Goal: Task Accomplishment & Management: Manage account settings

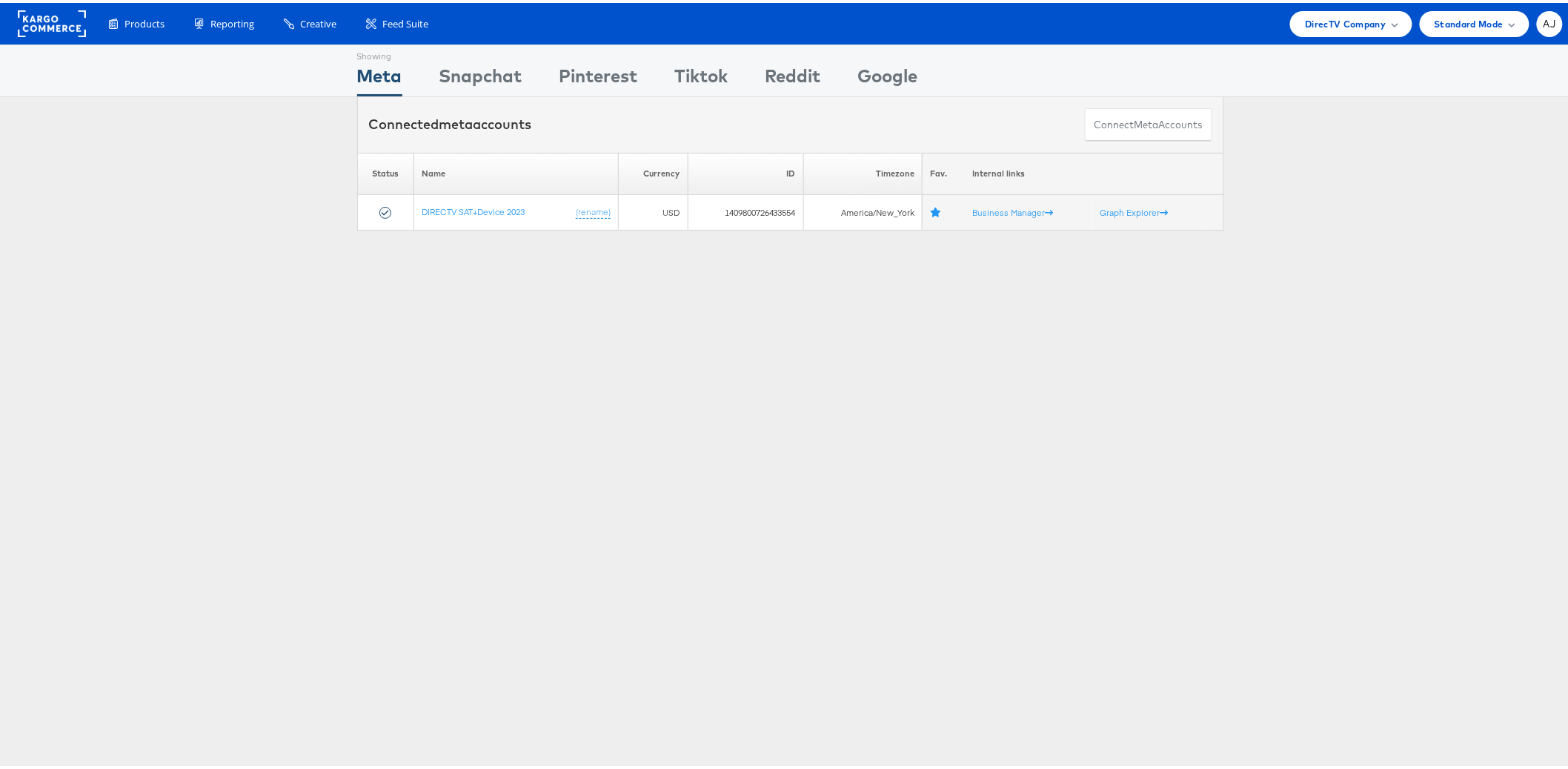
click at [456, 279] on div "Showing Meta Showing Snapchat Showing Pinterest Showing Tiktok Showing Reddit S…" at bounding box center [790, 412] width 1581 height 741
click at [1459, 22] on span "Standard Mode" at bounding box center [1470, 21] width 69 height 16
click at [1355, 29] on div "DirecTV Company" at bounding box center [1351, 21] width 122 height 26
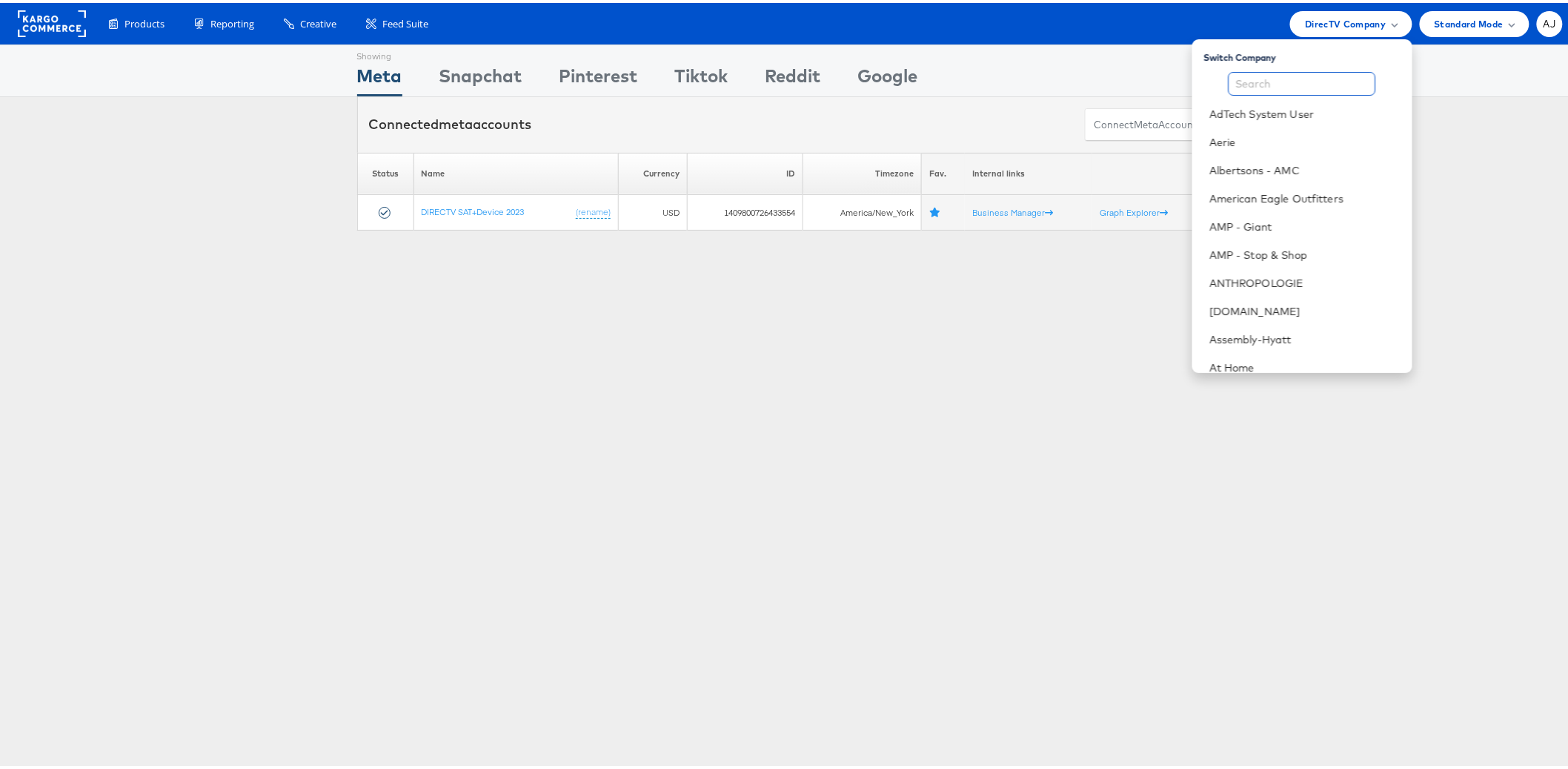
click at [1248, 80] on input "text" at bounding box center [1302, 81] width 147 height 24
click at [1263, 286] on link "ANTHROPOLOGIE" at bounding box center [1305, 280] width 191 height 15
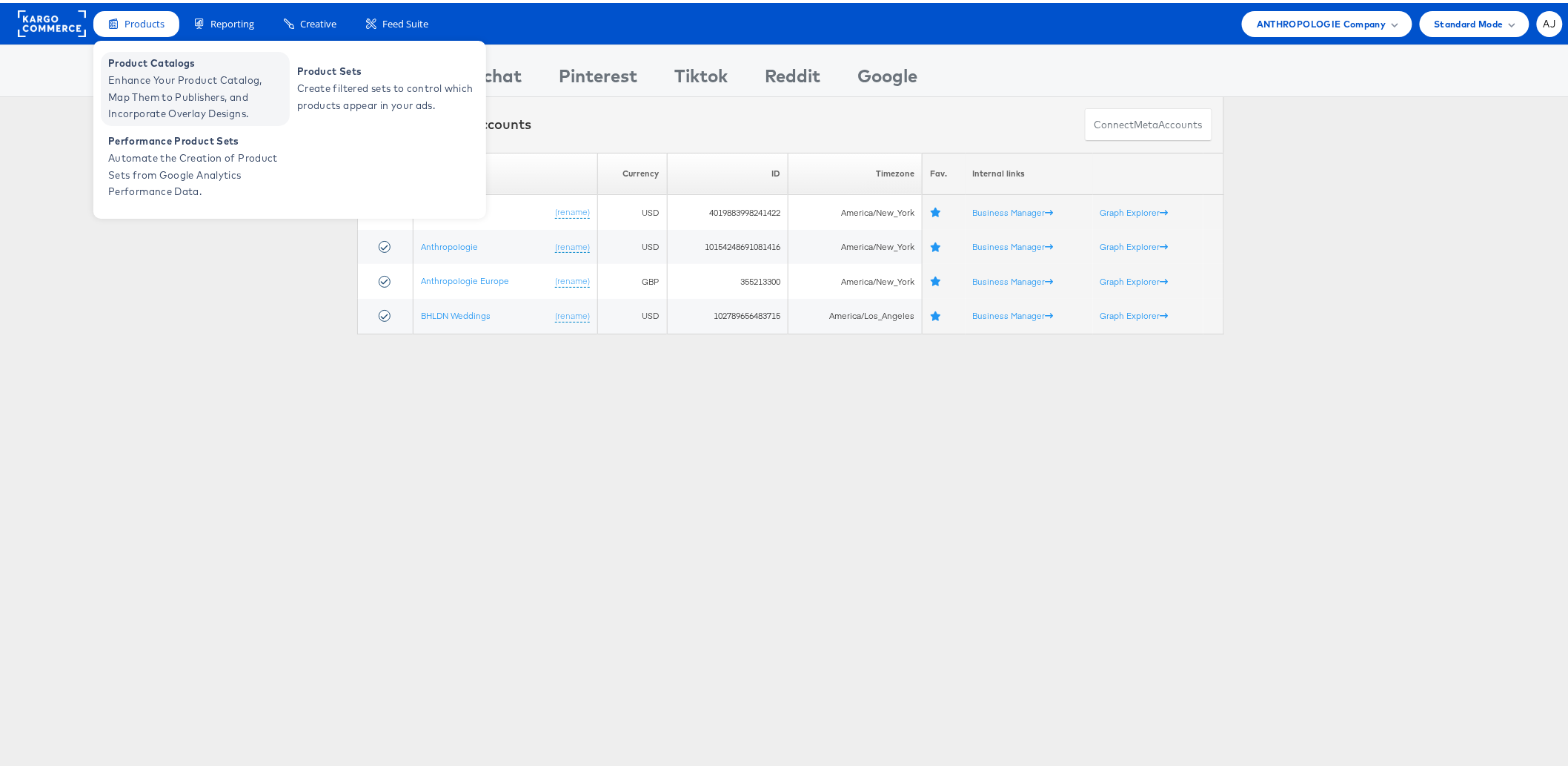
click at [167, 62] on span "Product Catalogs" at bounding box center [197, 60] width 178 height 17
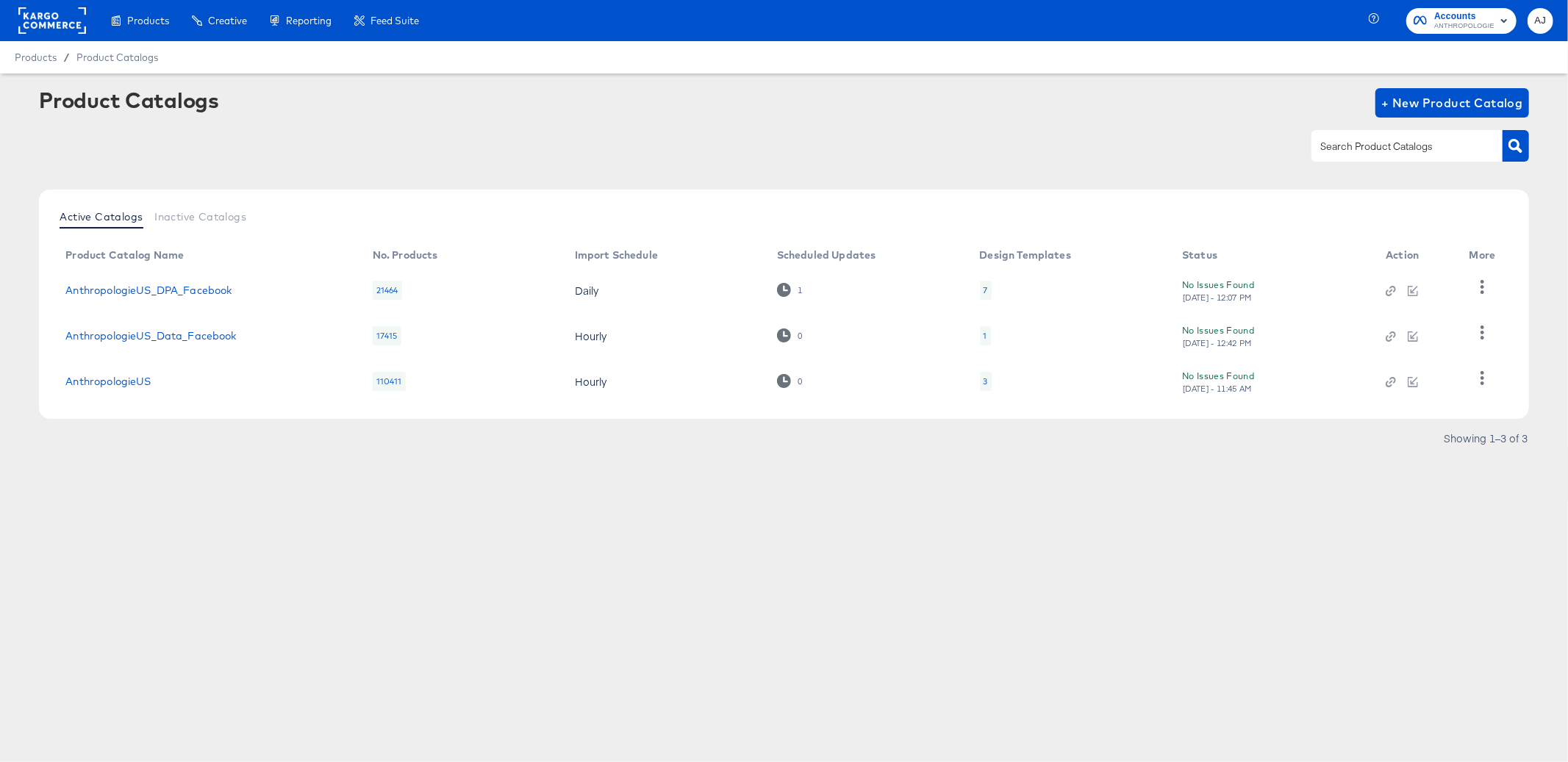
click at [299, 518] on div "Products Creative Reporting Feed Suite Accounts ANTHROPOLOGIE AJ Products / Pro…" at bounding box center [784, 381] width 1568 height 762
click at [279, 506] on div "Products Creative Reporting Feed Suite Accounts ANTHROPOLOGIE AJ Products / Pro…" at bounding box center [784, 381] width 1568 height 762
click at [268, 654] on div "Products Products Product Catalogs Enhance Your Product Catalog, Map Them to Pu…" at bounding box center [784, 381] width 1568 height 762
click at [1461, 13] on span "Accounts" at bounding box center [1464, 16] width 60 height 16
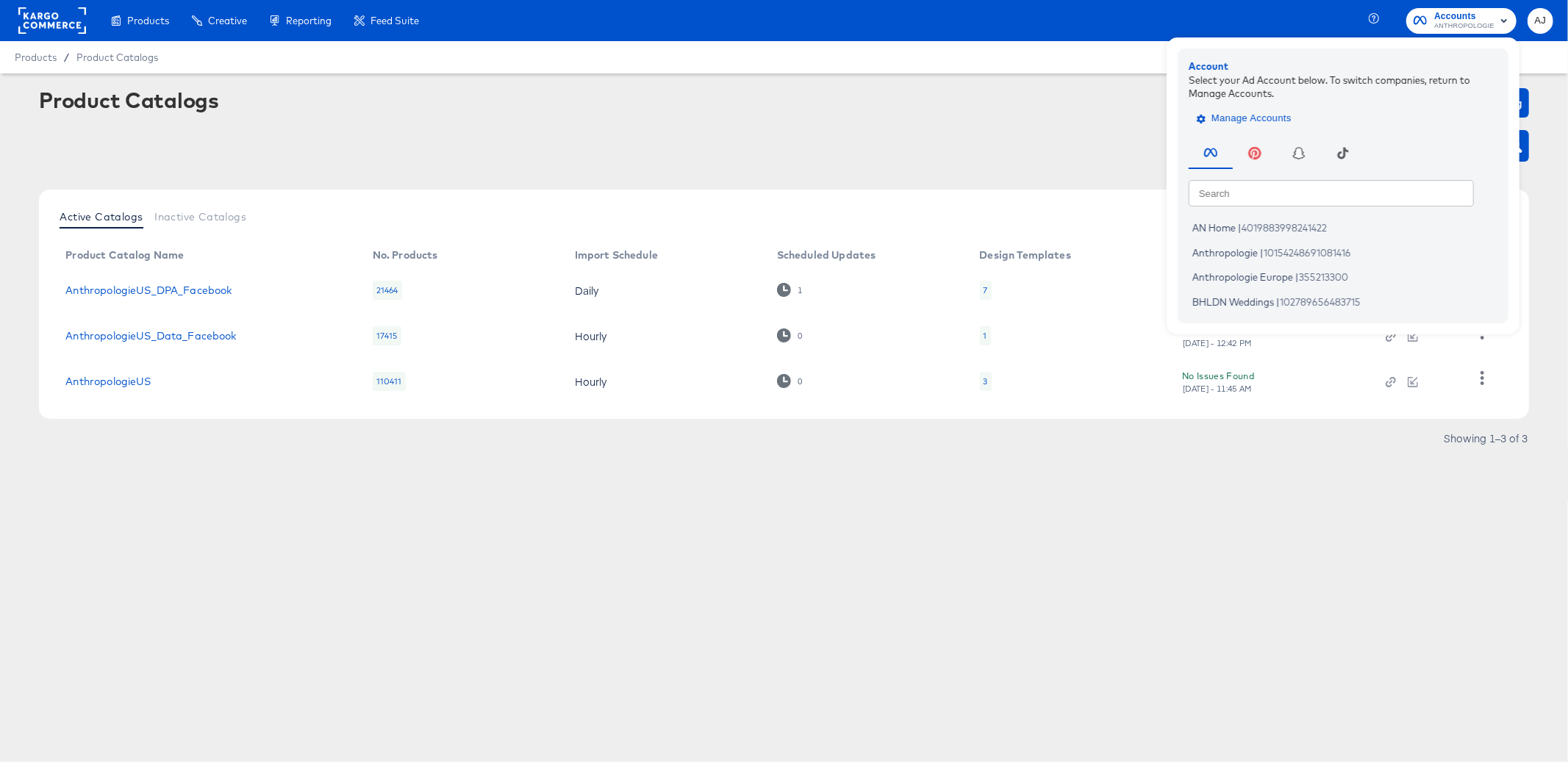
click at [1273, 125] on span "Manage Accounts" at bounding box center [1245, 118] width 92 height 17
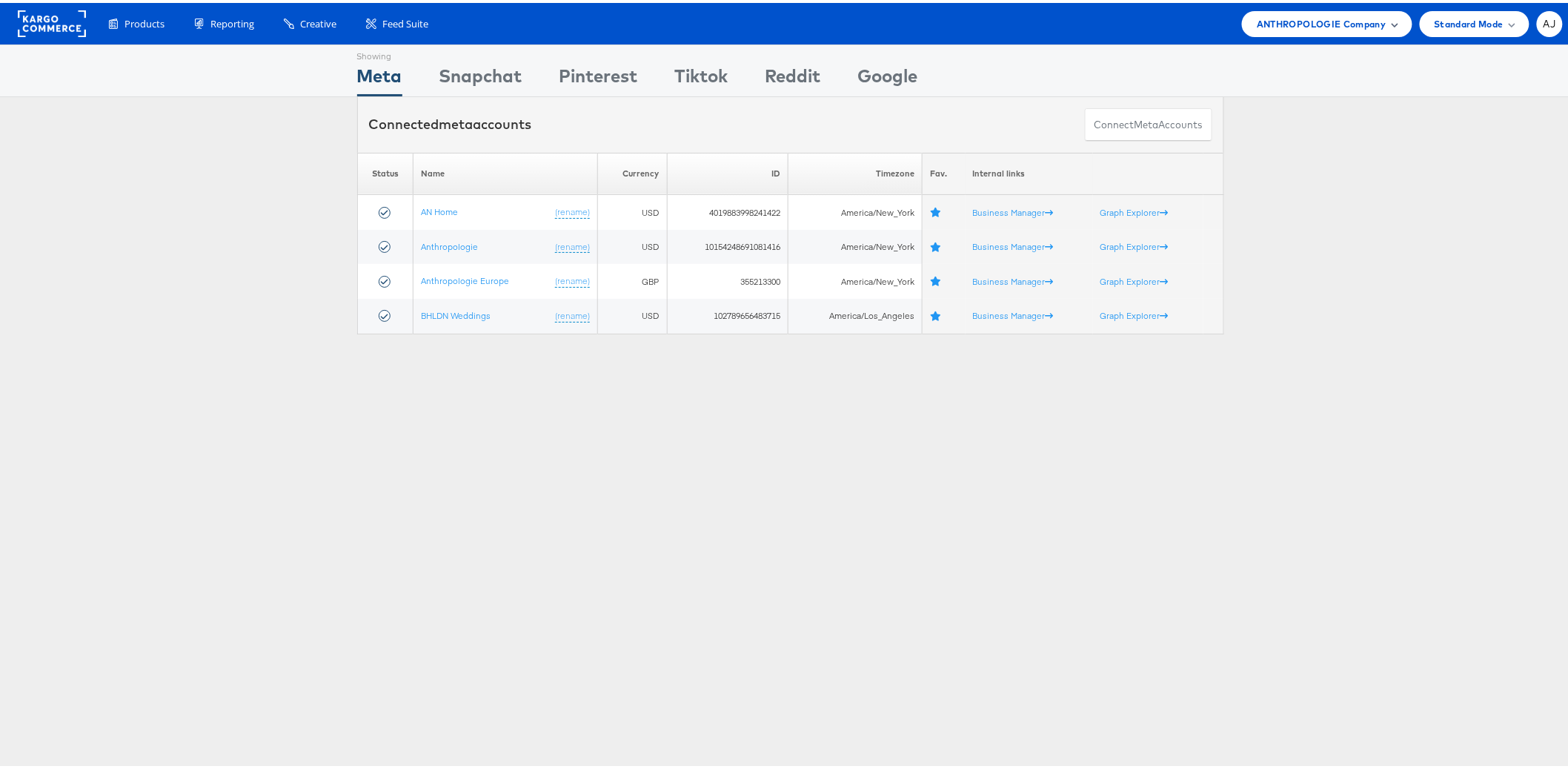
click at [1380, 27] on div "ANTHROPOLOGIE Company" at bounding box center [1327, 21] width 140 height 16
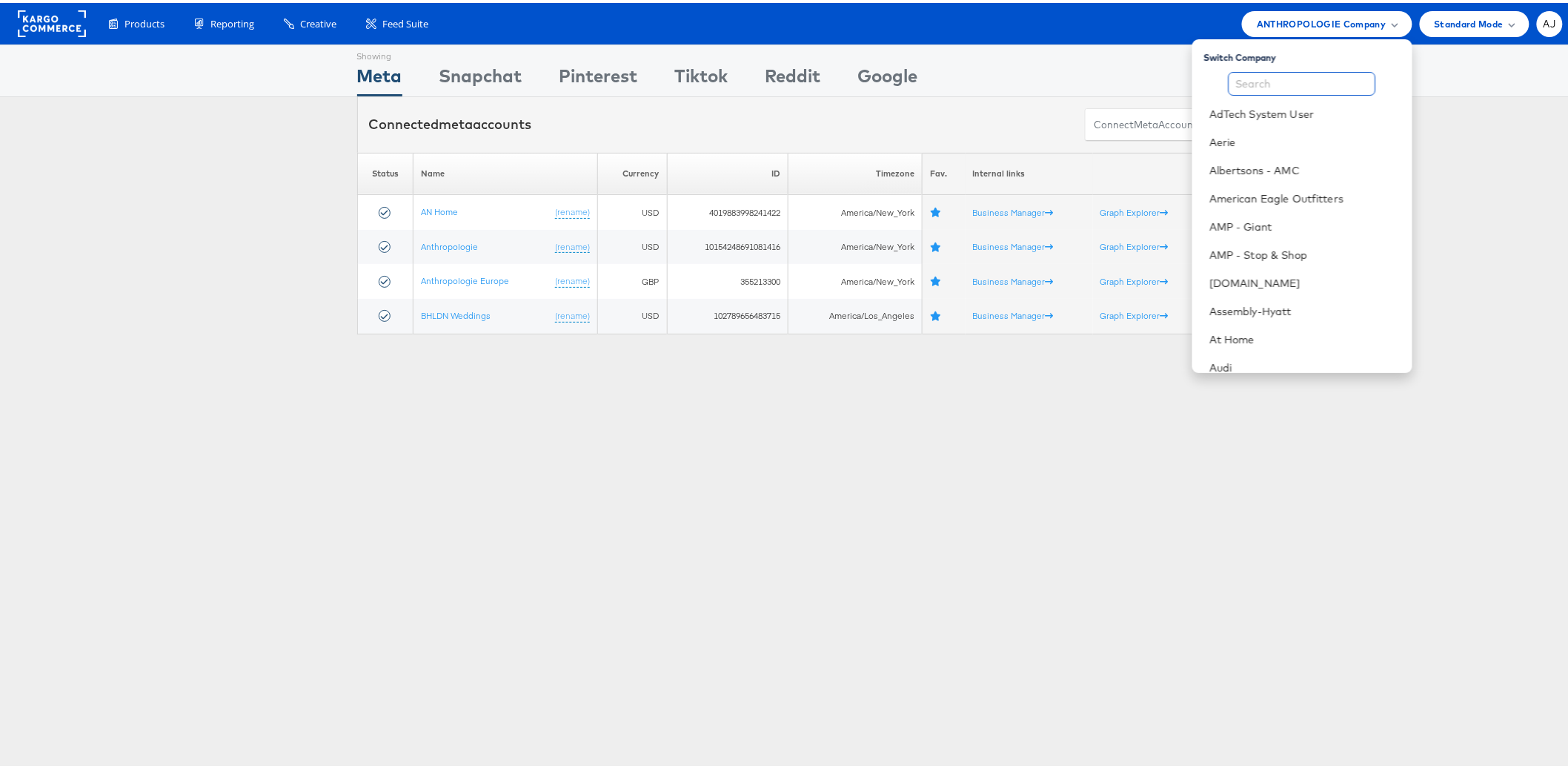
click at [1332, 86] on input "text" at bounding box center [1302, 81] width 147 height 24
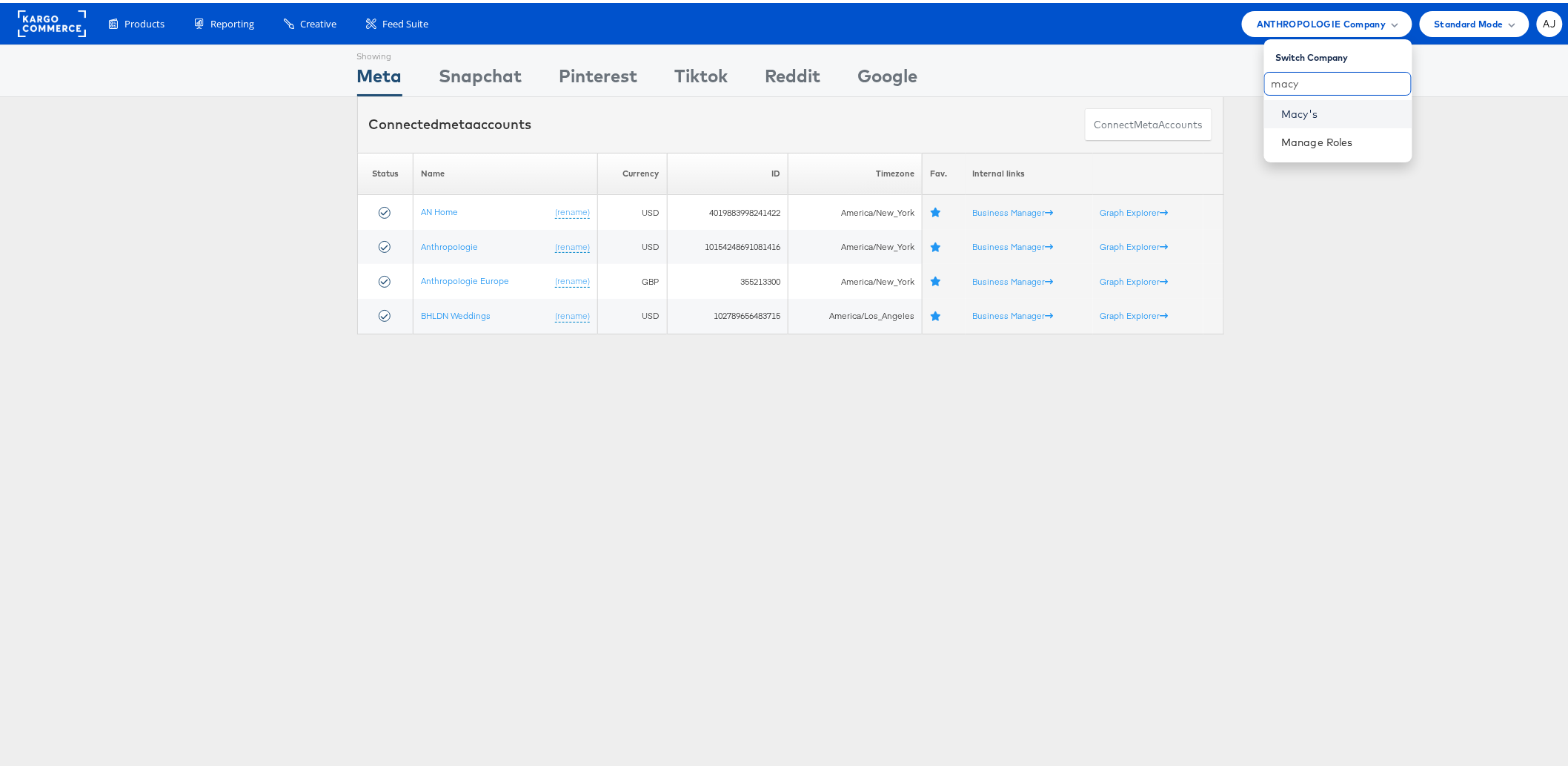
type input "macy"
click at [1312, 116] on link "Macy's" at bounding box center [1341, 111] width 119 height 15
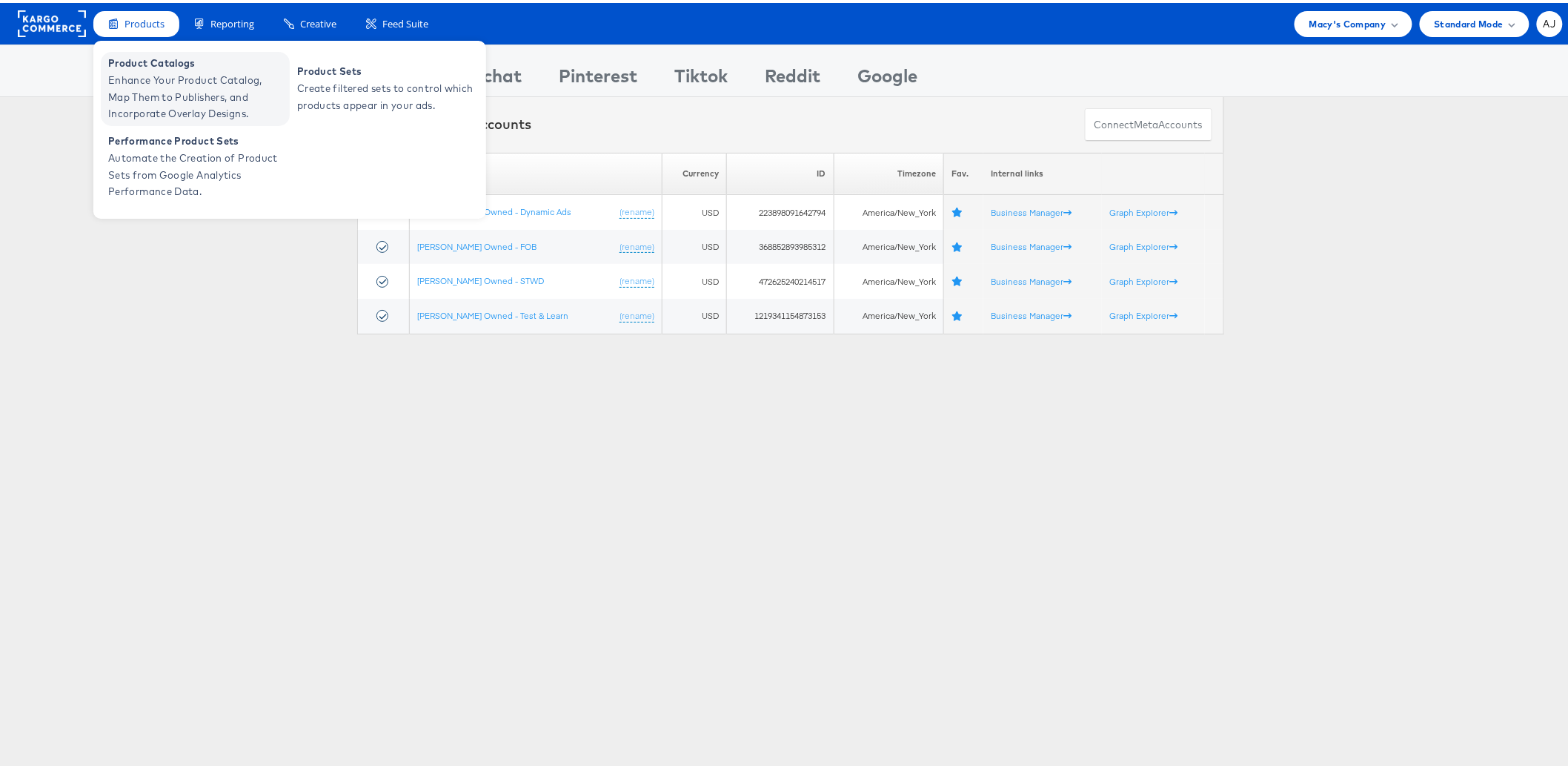
click at [161, 80] on span "Enhance Your Product Catalog, Map Them to Publishers, and Incorporate Overlay D…" at bounding box center [197, 94] width 178 height 50
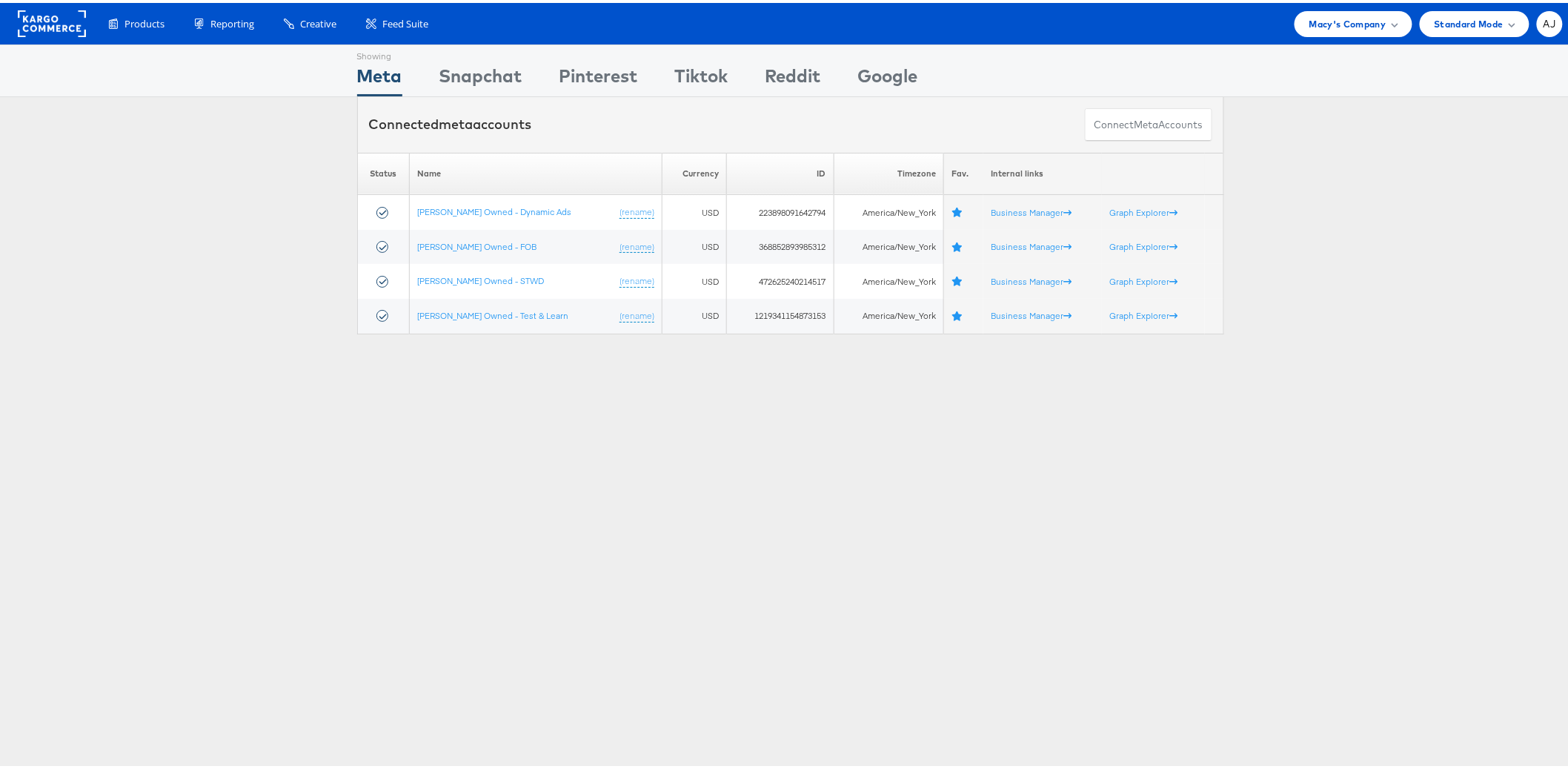
click at [657, 507] on div "Showing Meta Showing [GEOGRAPHIC_DATA] Showing Pinterest Showing Tiktok Showing…" at bounding box center [790, 412] width 1581 height 741
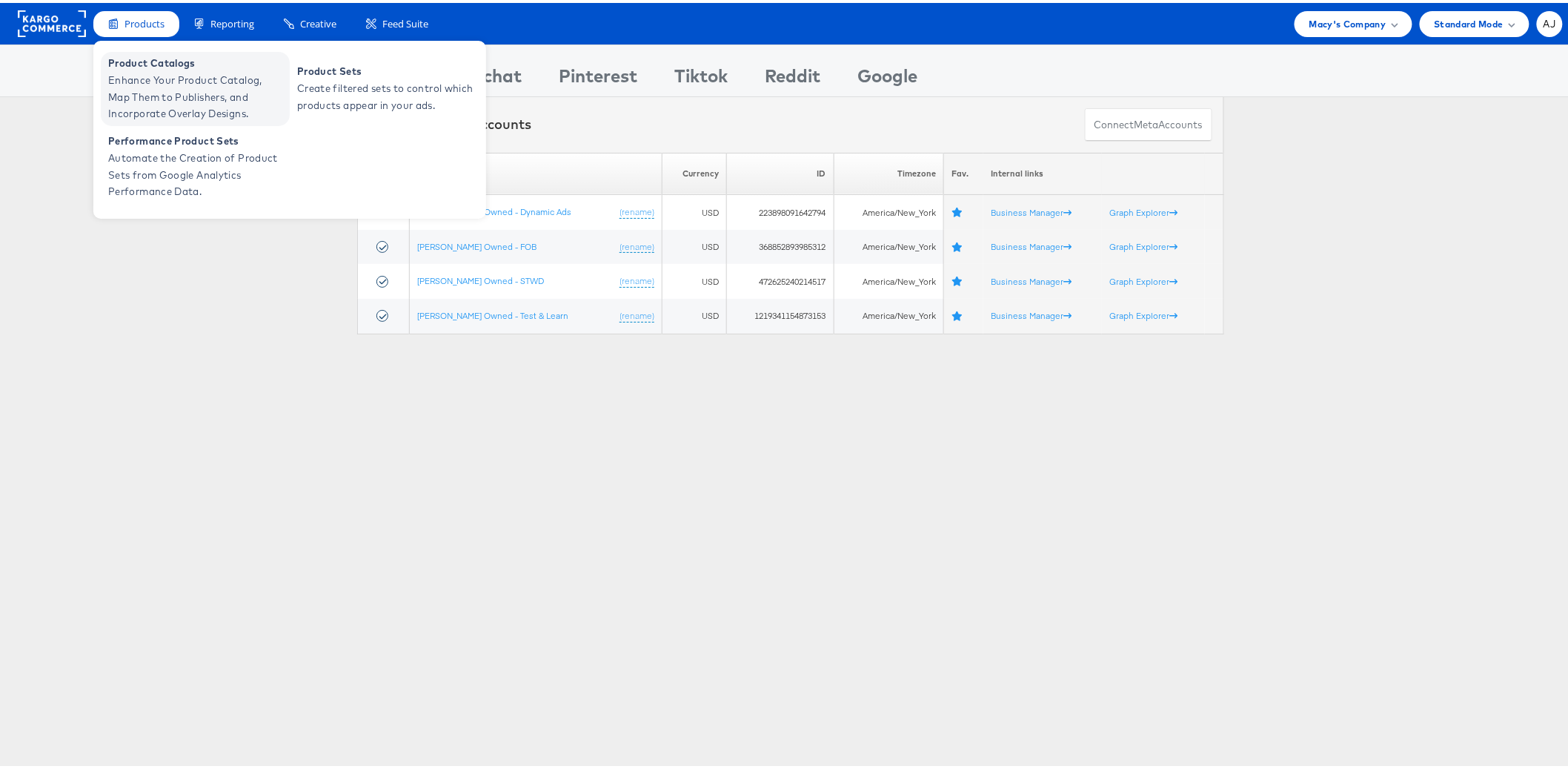
click at [154, 79] on span "Enhance Your Product Catalog, Map Them to Publishers, and Incorporate Overlay D…" at bounding box center [197, 94] width 178 height 50
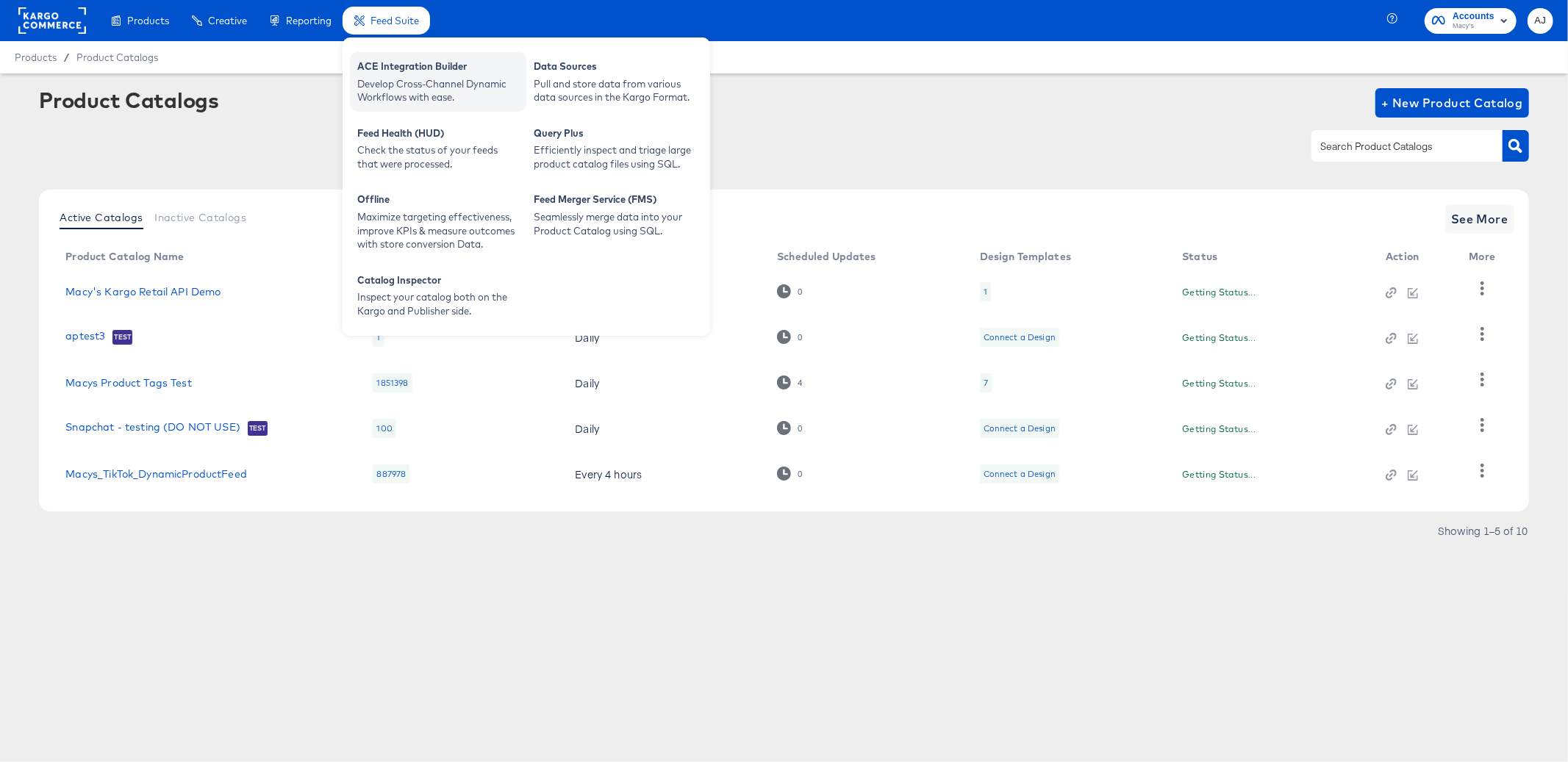
click at [402, 71] on div "ACE Integration Builder" at bounding box center [438, 68] width 162 height 18
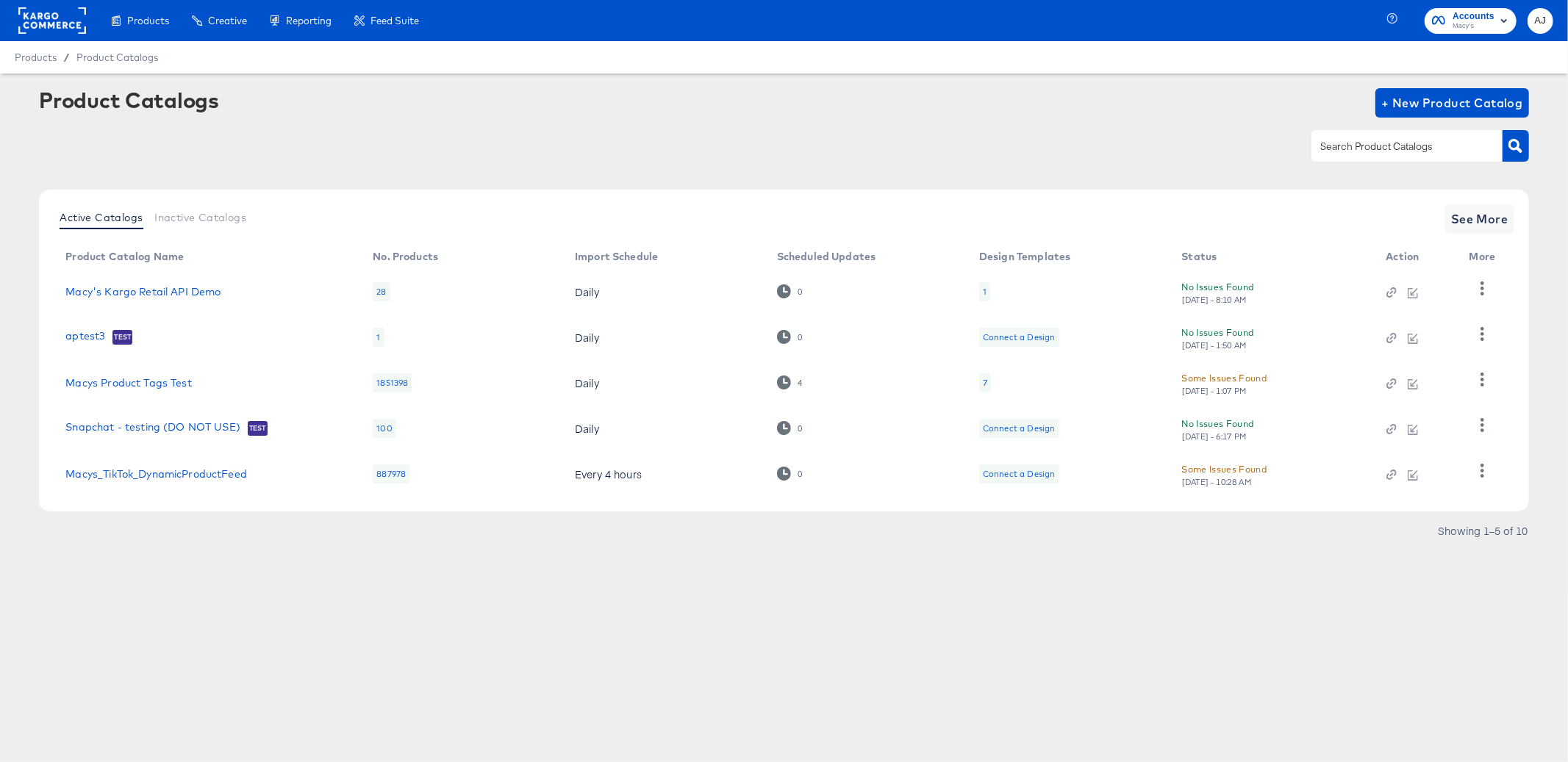
click at [386, 599] on div "Products Products Product Catalogs Enhance Your Product Catalog, Map Them to Pu…" at bounding box center [784, 381] width 1568 height 762
click at [1490, 225] on span "See More" at bounding box center [1479, 219] width 57 height 21
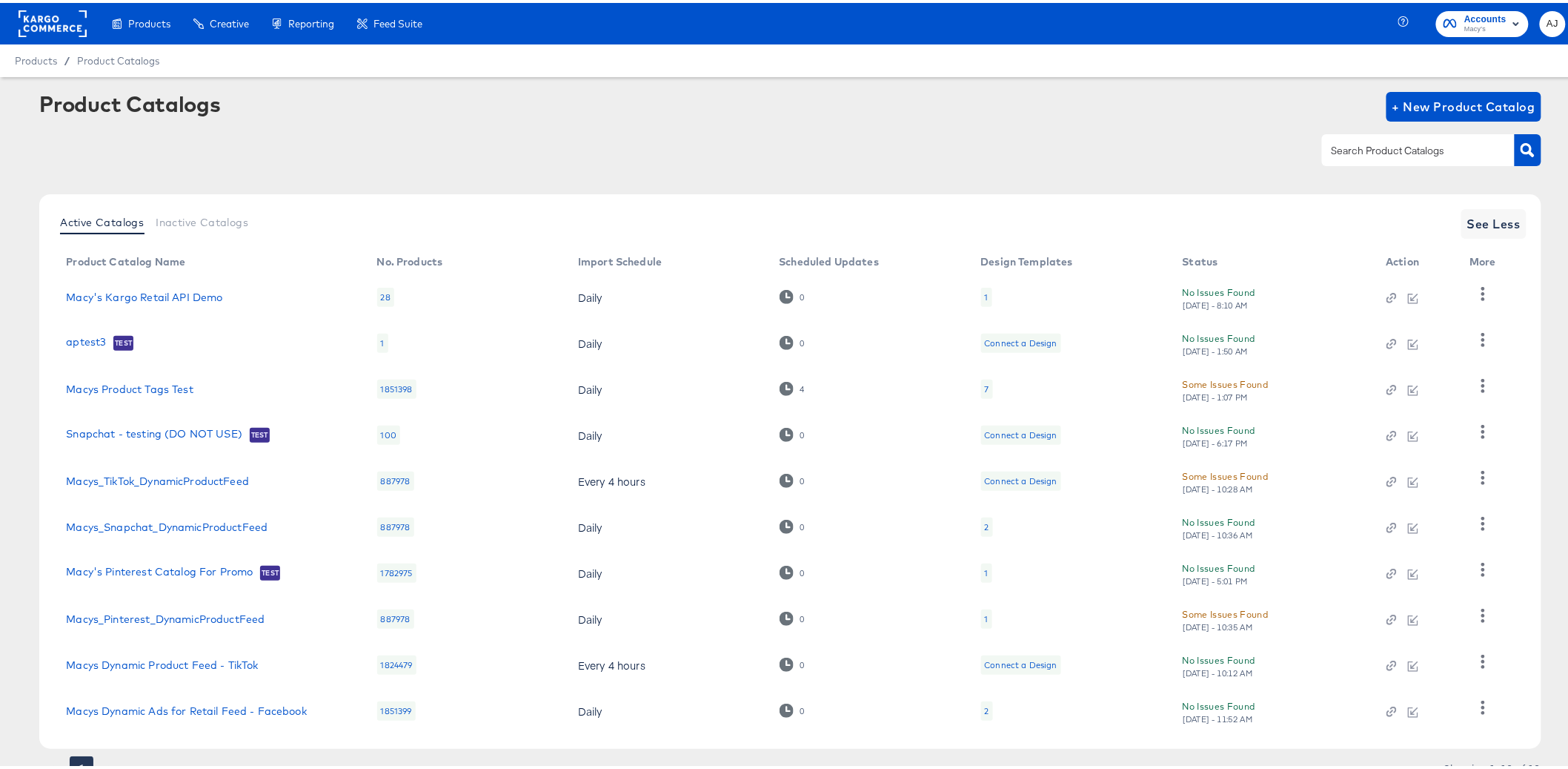
click at [1347, 158] on div at bounding box center [1418, 146] width 193 height 31
type input "tiktok"
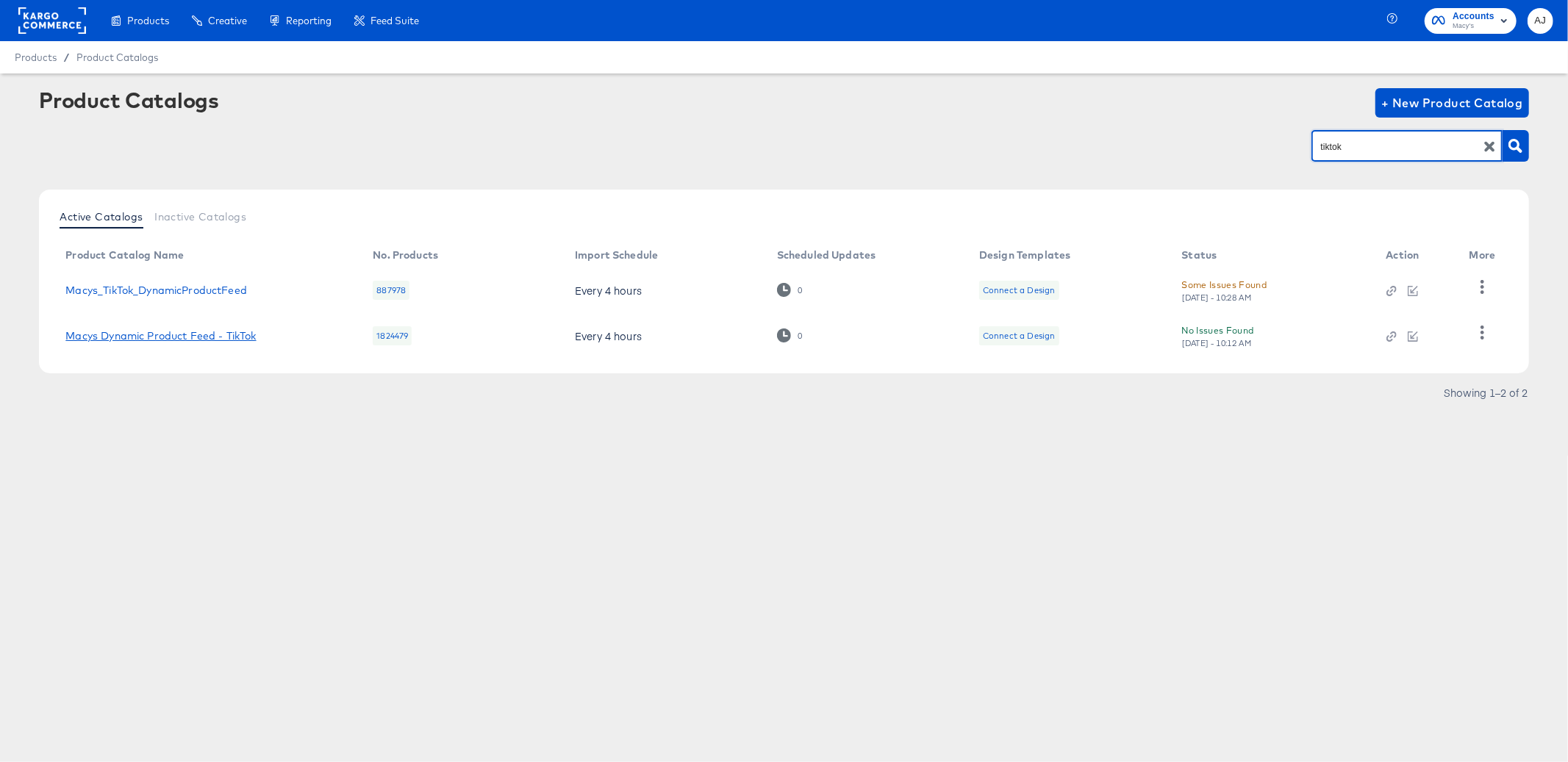
click at [249, 332] on link "Macys Dynamic Product Feed - TikTok" at bounding box center [161, 336] width 191 height 12
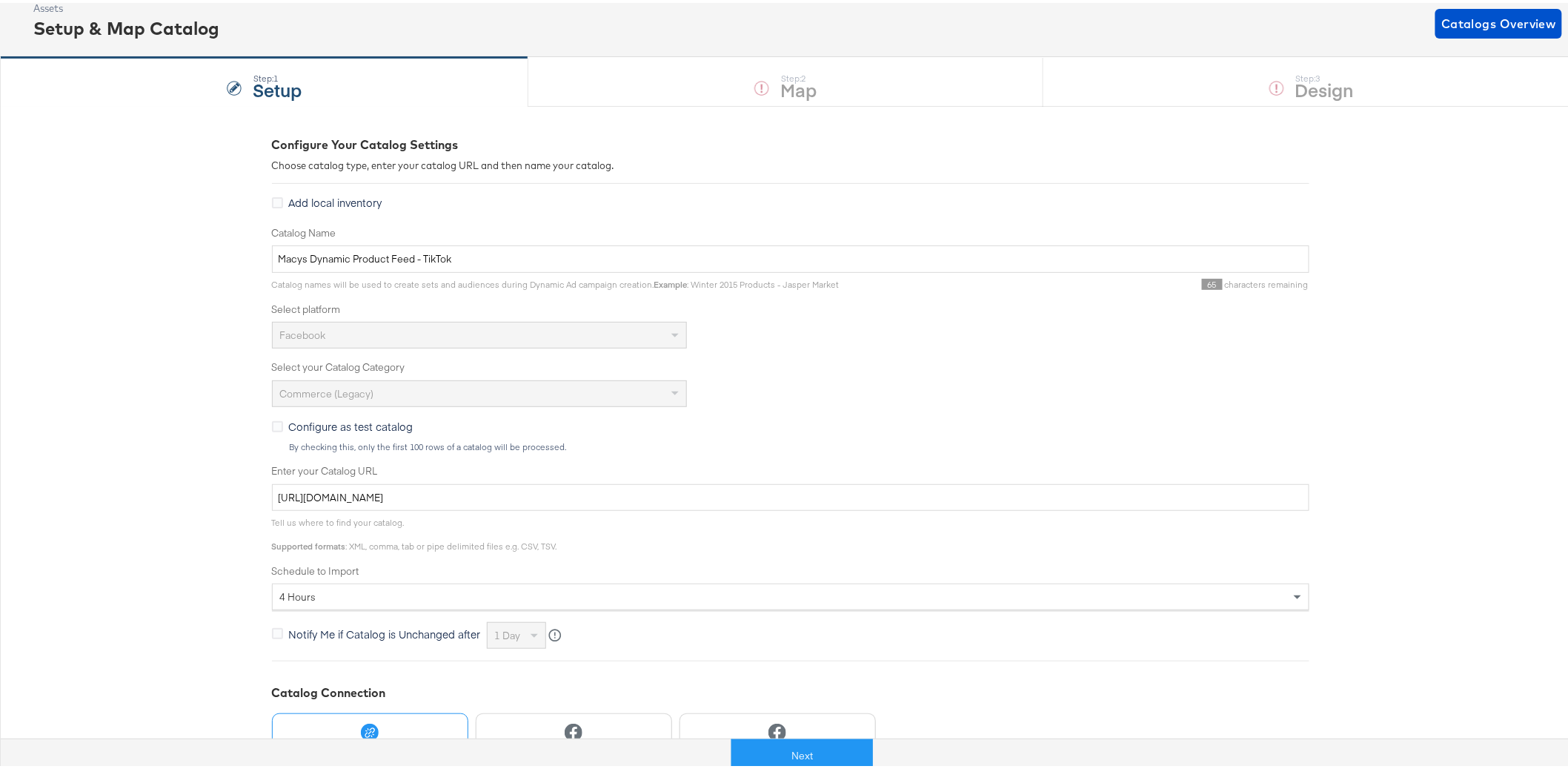
scroll to position [226, 0]
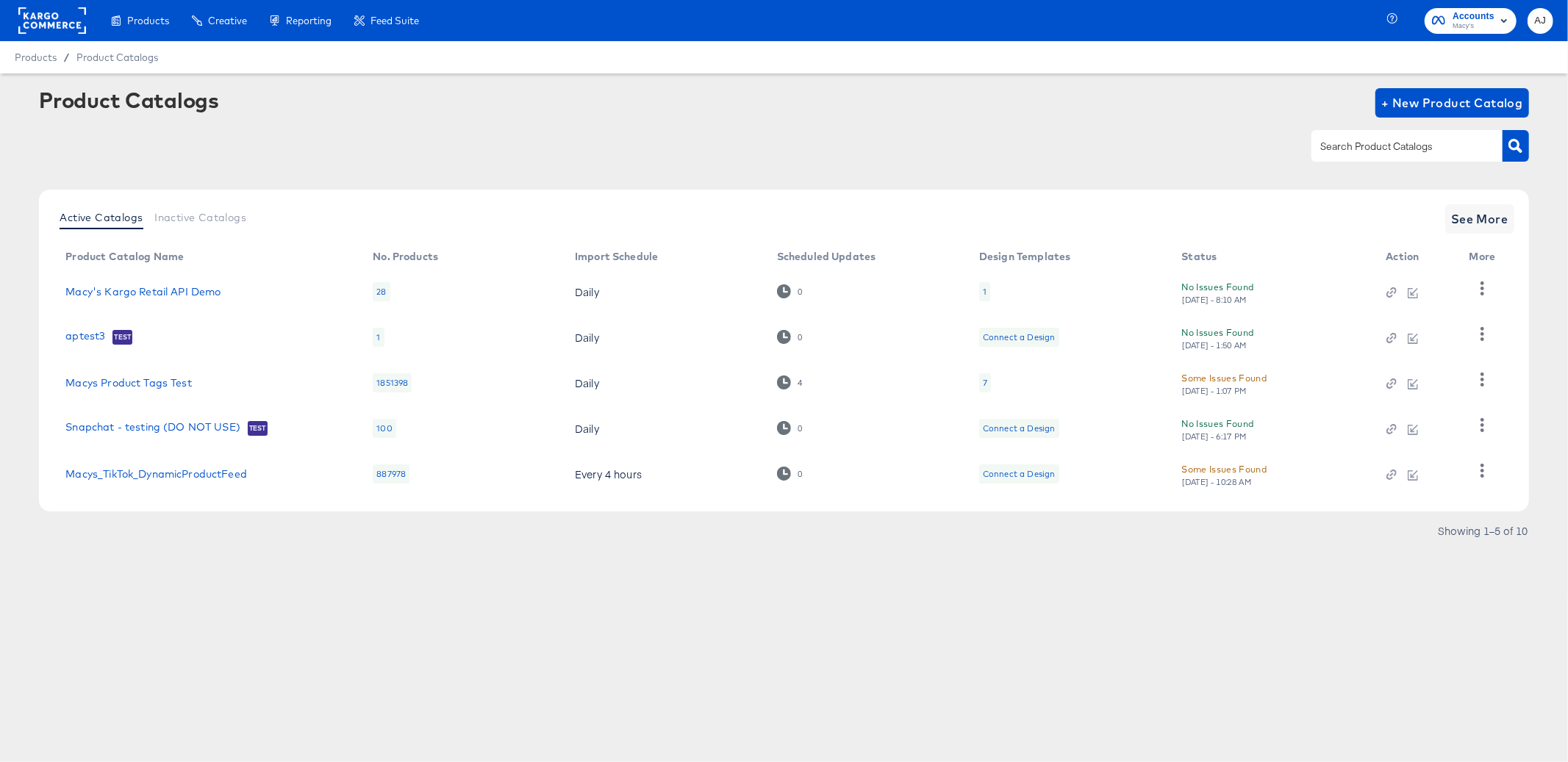
click at [179, 659] on div "Products Products Product Catalogs Enhance Your Product Catalog, Map Them to Pu…" at bounding box center [784, 381] width 1568 height 762
click at [1480, 212] on span "See More" at bounding box center [1479, 219] width 57 height 21
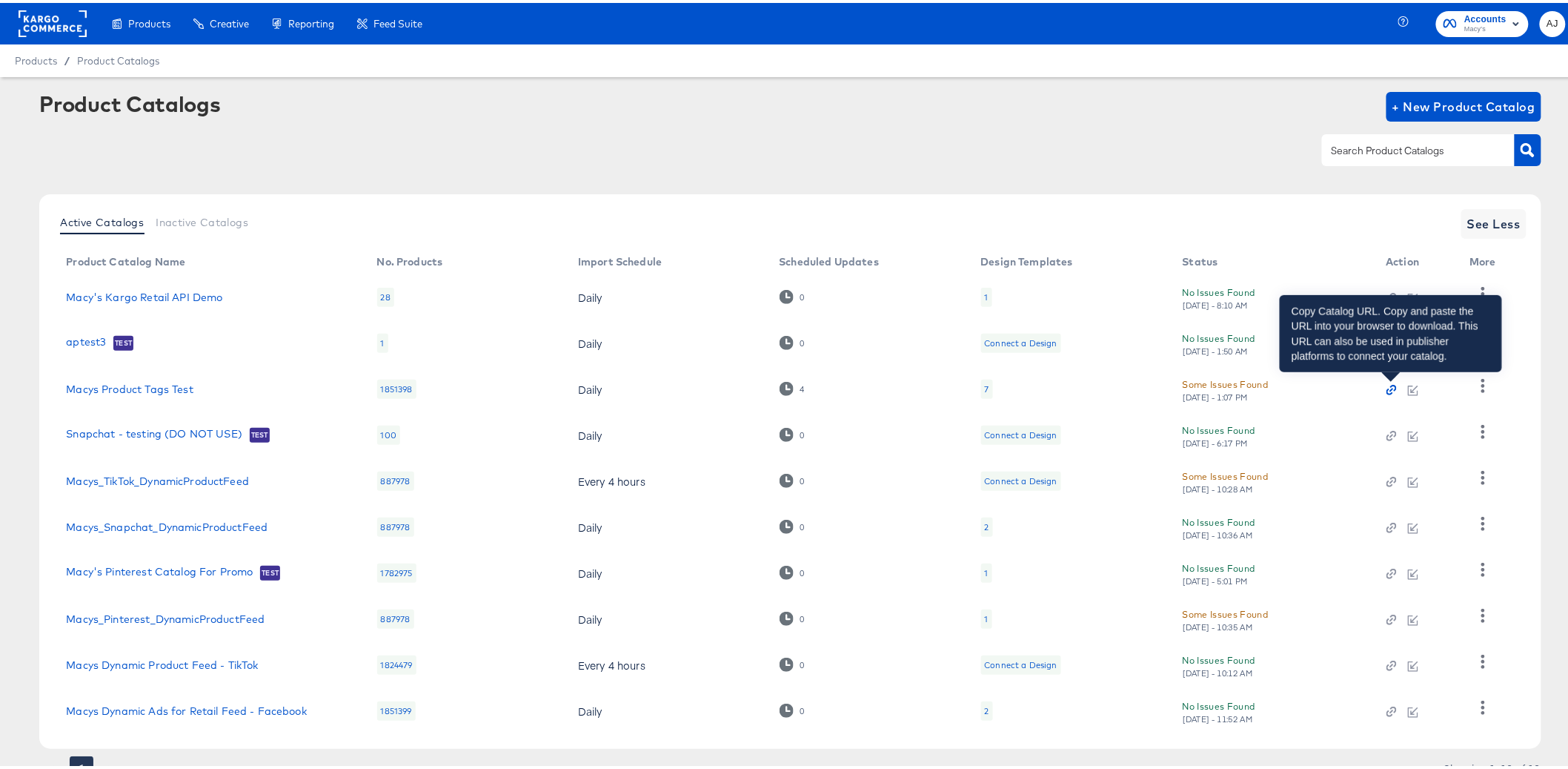
click at [1389, 384] on icon "button" at bounding box center [1392, 387] width 11 height 11
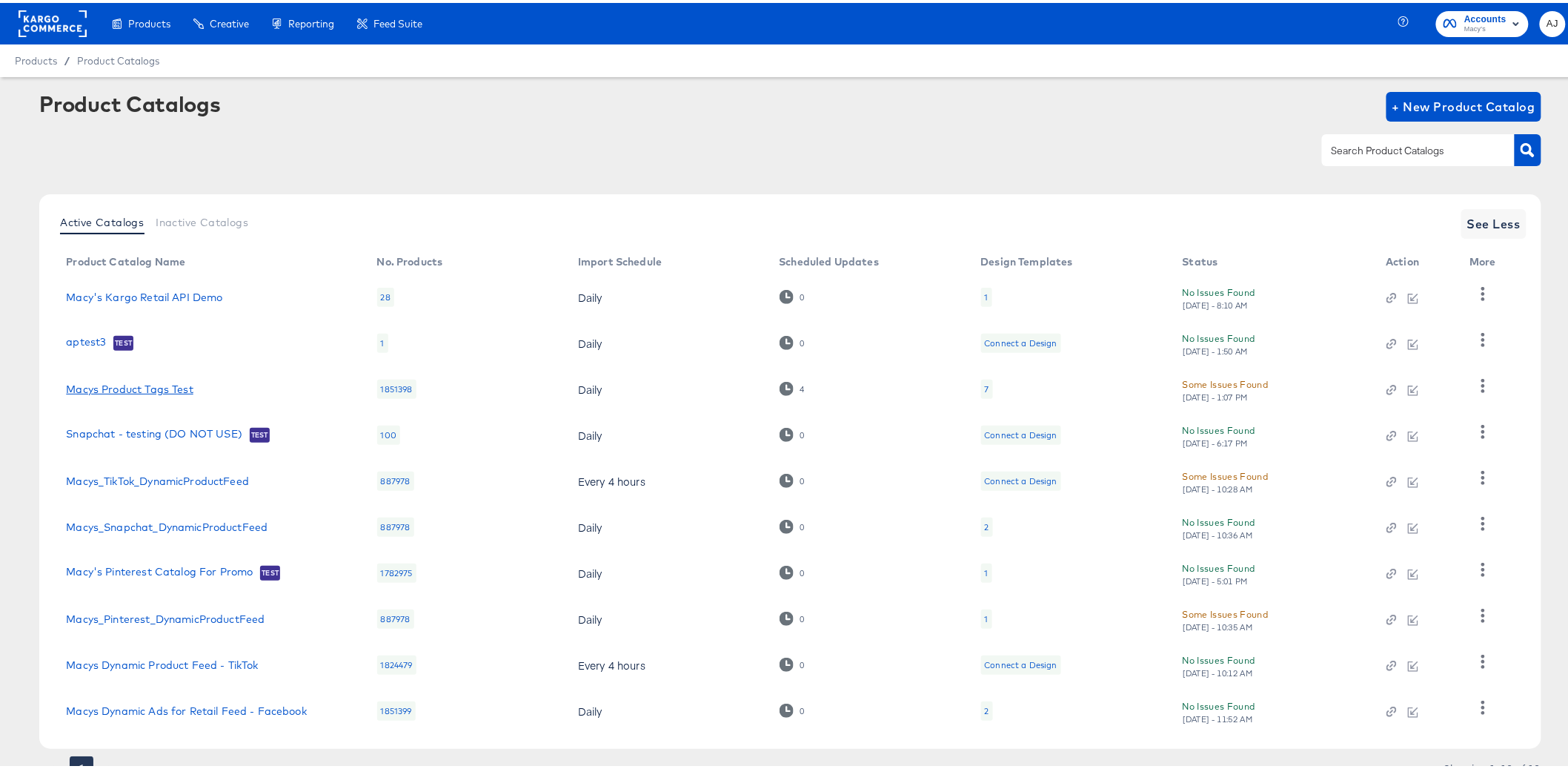
click at [182, 390] on link "Macys Product Tags Test" at bounding box center [129, 387] width 127 height 12
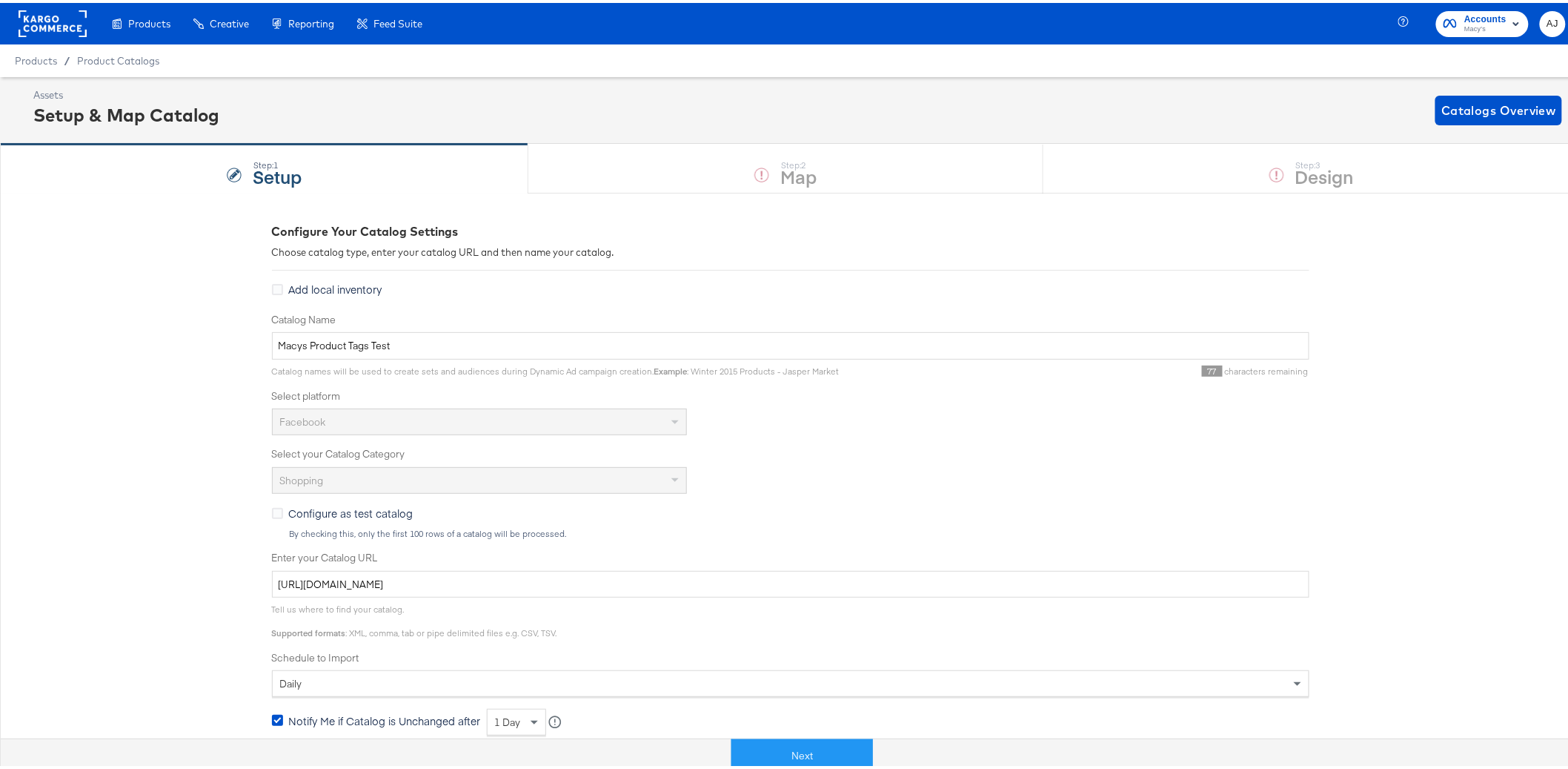
click at [195, 350] on div "Configure Your Catalog Settings Choose catalog type, enter your catalog URL and…" at bounding box center [790, 644] width 1581 height 909
click at [194, 431] on div "Configure Your Catalog Settings Choose catalog type, enter your catalog URL and…" at bounding box center [790, 644] width 1581 height 909
drag, startPoint x: 201, startPoint y: 448, endPoint x: 135, endPoint y: 234, distance: 223.9
click at [201, 448] on div "Configure Your Catalog Settings Choose catalog type, enter your catalog URL and…" at bounding box center [790, 644] width 1581 height 909
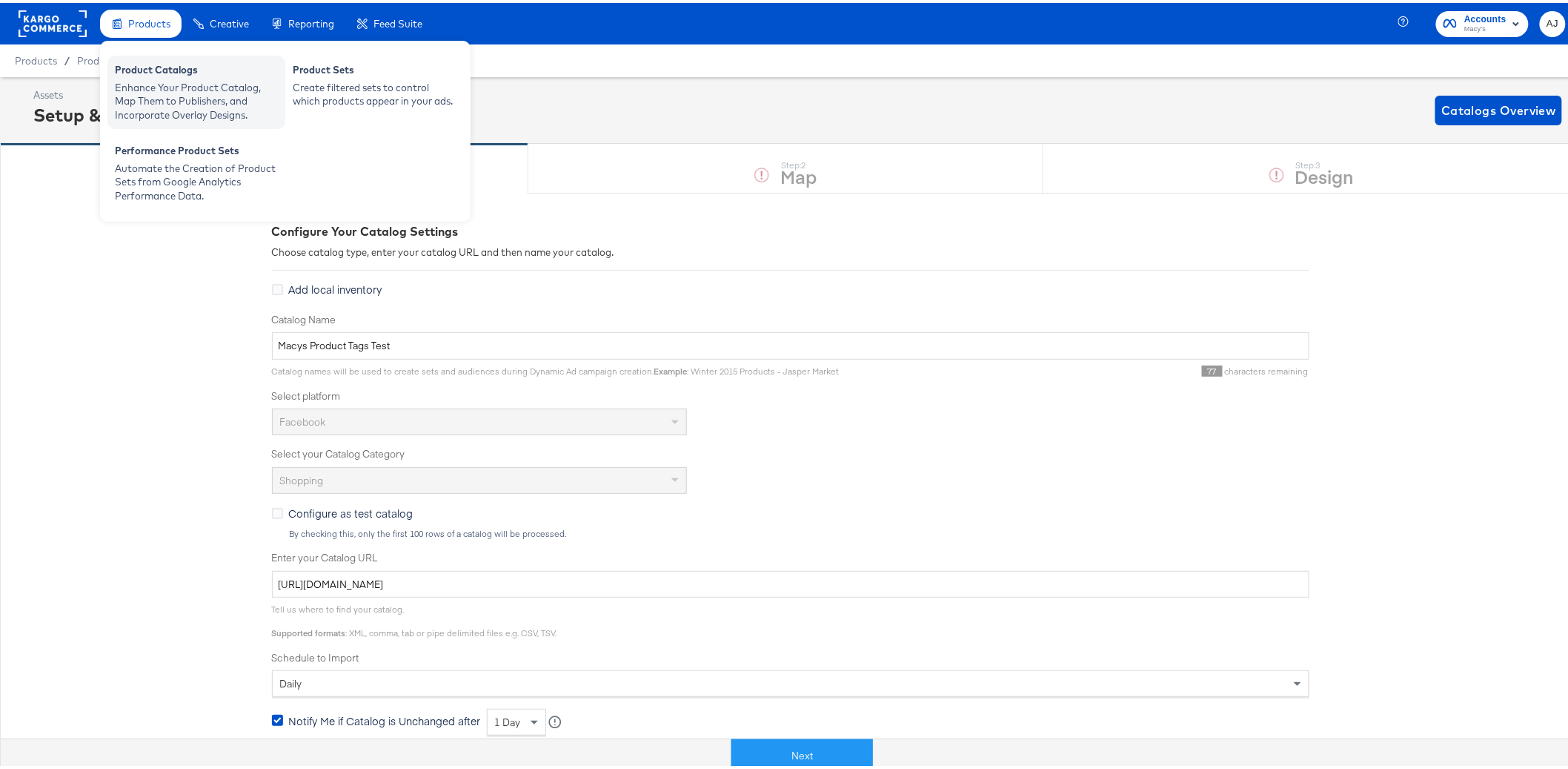
click at [156, 65] on div "Product Catalogs" at bounding box center [196, 69] width 163 height 18
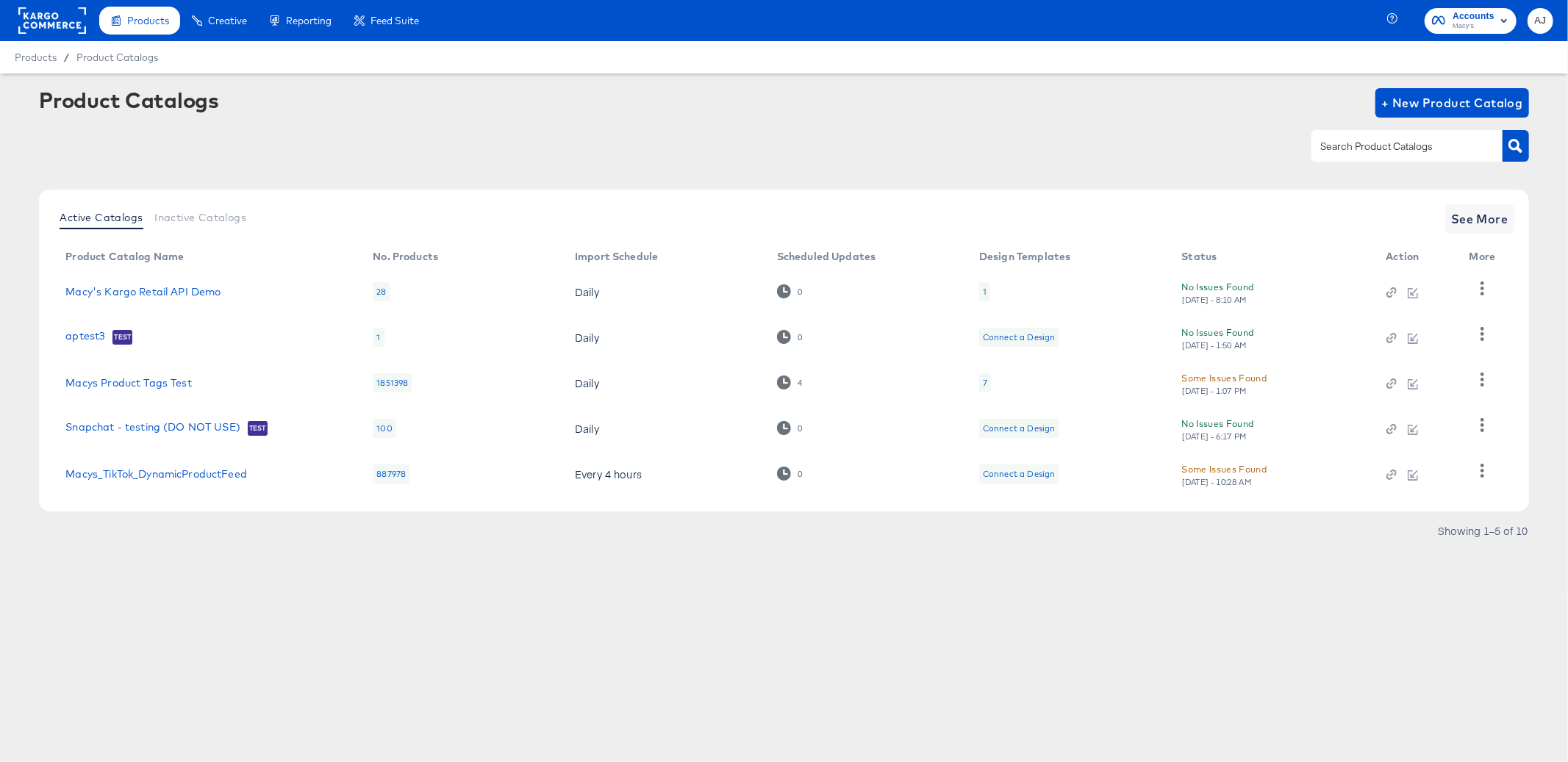
click at [371, 569] on article "Product Catalogs + New Product Catalog Active Catalogs Inactive Catalogs See Mo…" at bounding box center [784, 333] width 1568 height 520
click at [573, 584] on article "Product Catalogs + New Product Catalog Active Catalogs Inactive Catalogs See Mo…" at bounding box center [784, 333] width 1568 height 520
click at [278, 572] on article "Product Catalogs + New Product Catalog Active Catalogs Inactive Catalogs See Mo…" at bounding box center [784, 333] width 1568 height 520
click at [1482, 223] on span "See More" at bounding box center [1479, 219] width 57 height 21
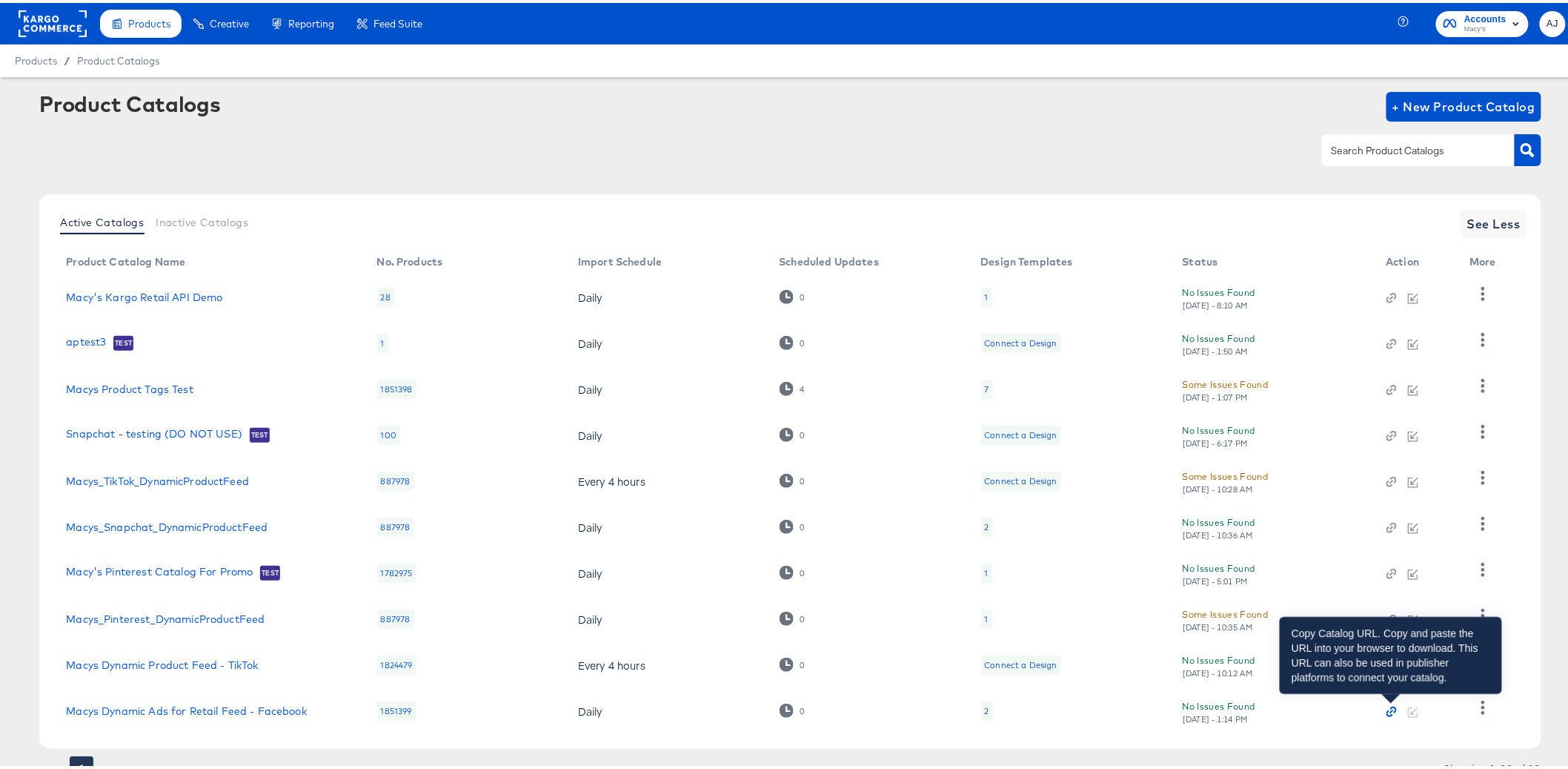
click at [1390, 711] on icon "button" at bounding box center [1392, 709] width 11 height 11
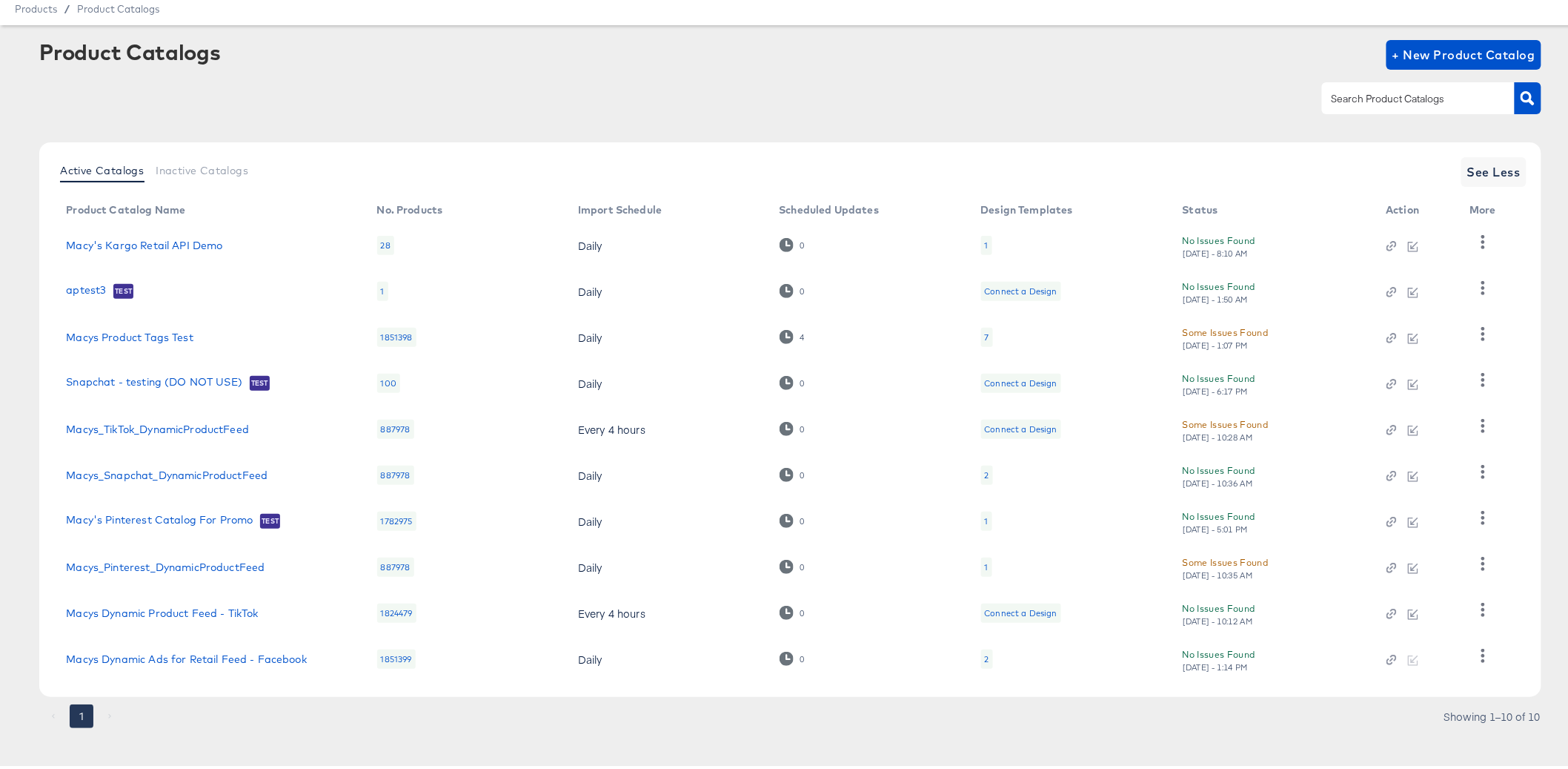
scroll to position [59, 0]
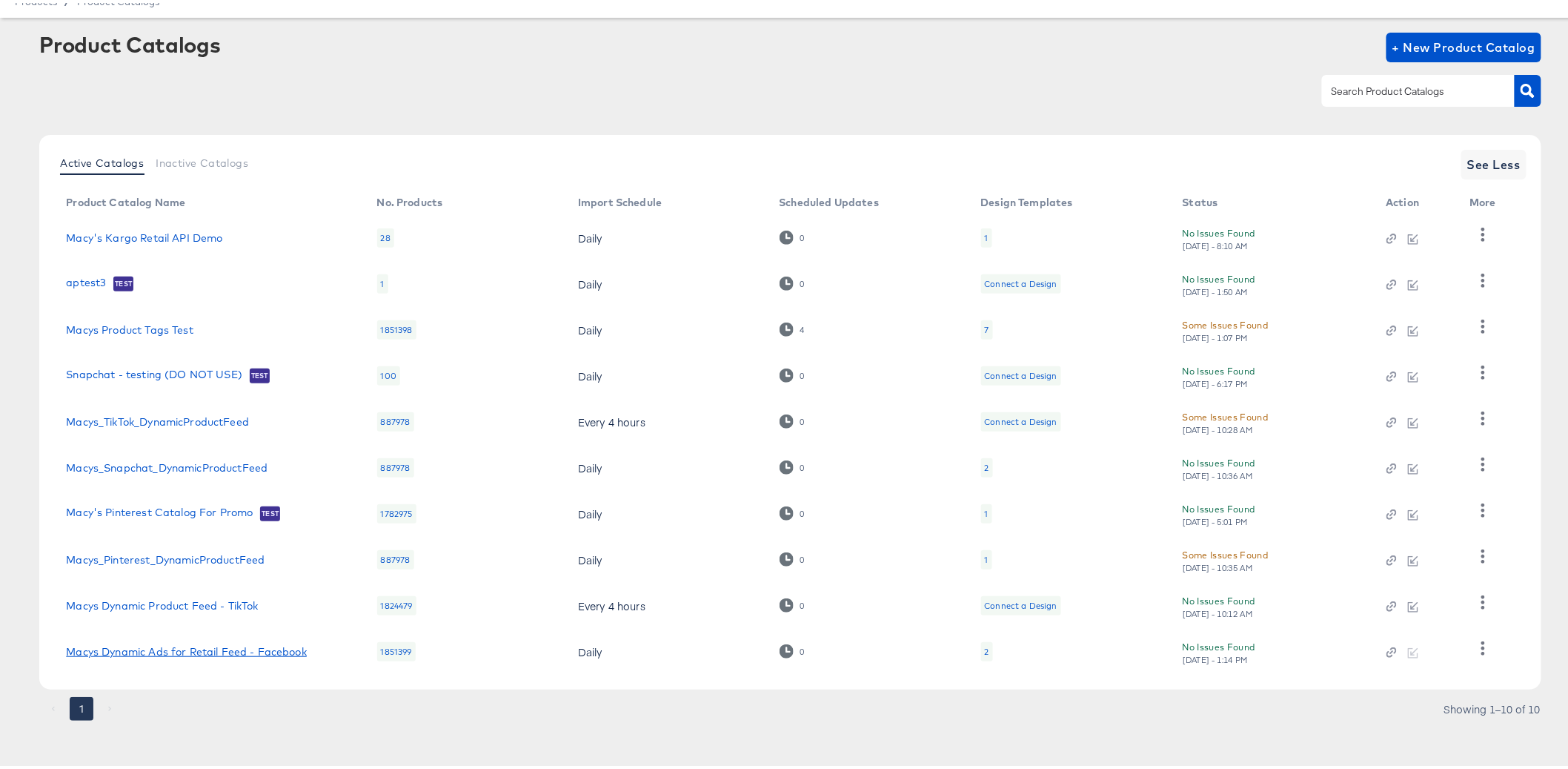
click at [230, 647] on link "Macys Dynamic Ads for Retail Feed - Facebook" at bounding box center [186, 649] width 241 height 12
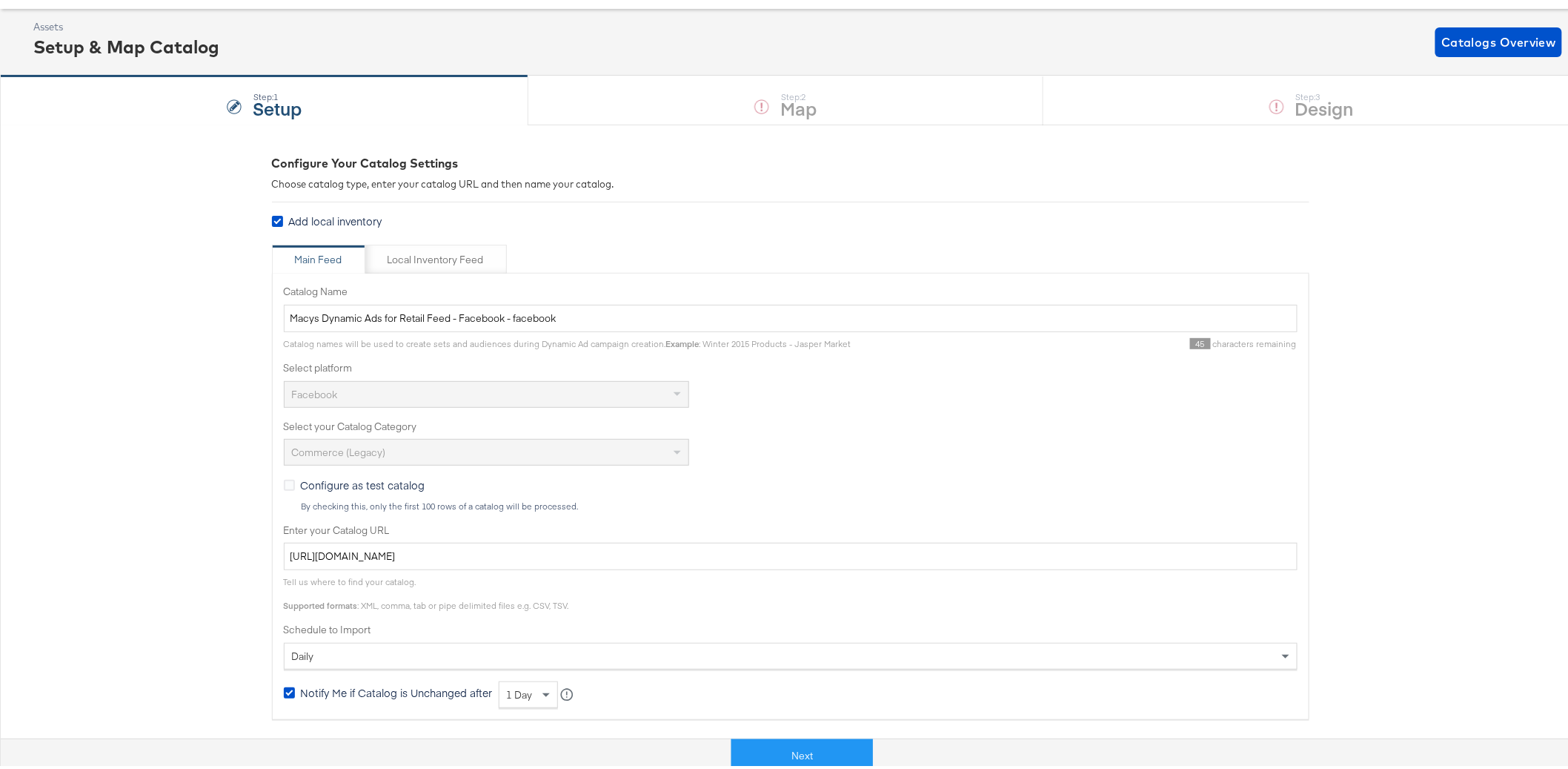
scroll to position [94, 0]
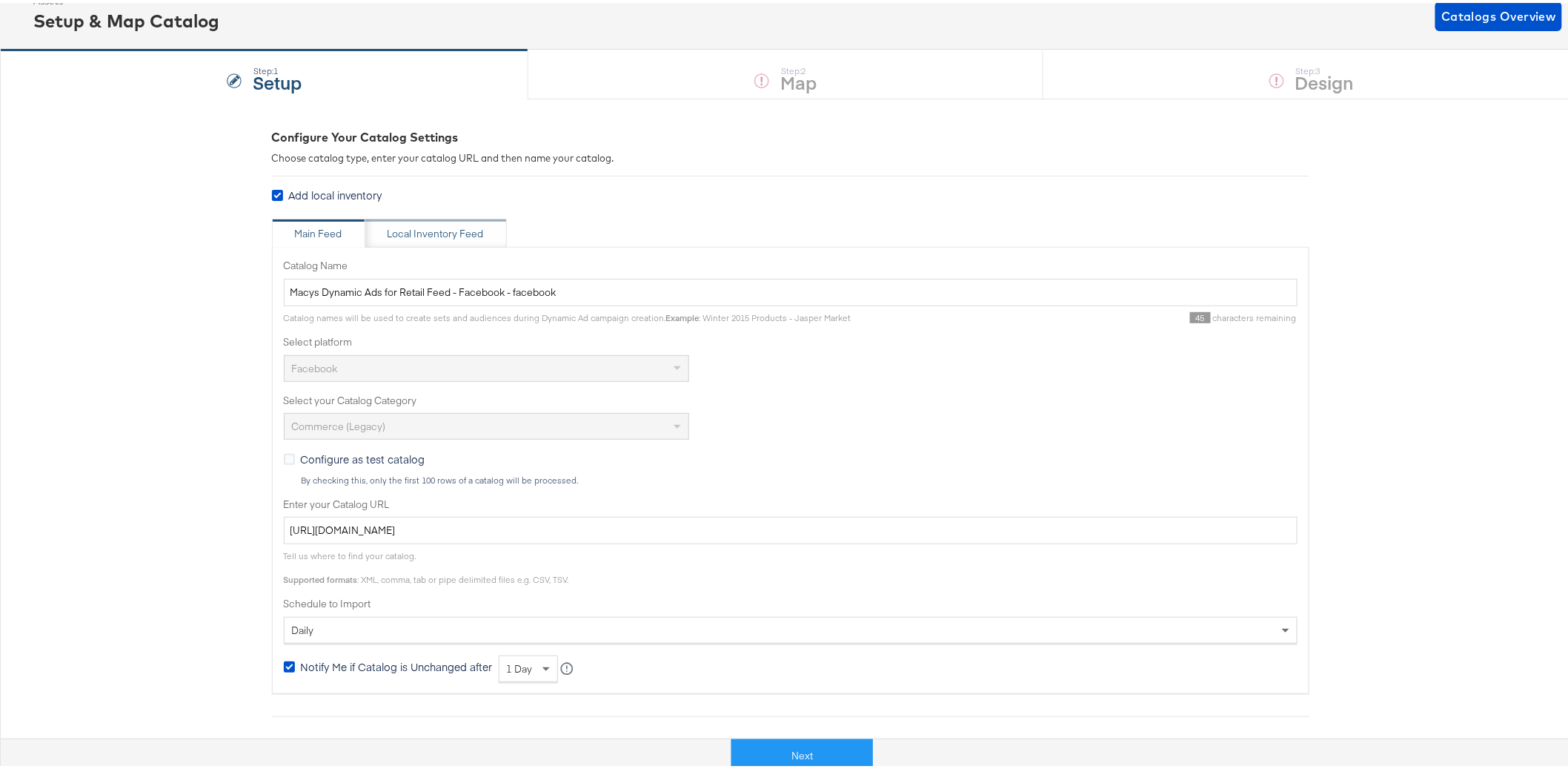
click at [474, 231] on div "Local Inventory Feed" at bounding box center [435, 231] width 96 height 14
type input "Local Inventory Feed for Macys Dynamic Ads for Retail Feed - Facebook - facebook"
type input "https://ace.stitcherads.com/exports/308/universal/none/universal/export.tsv.gz"
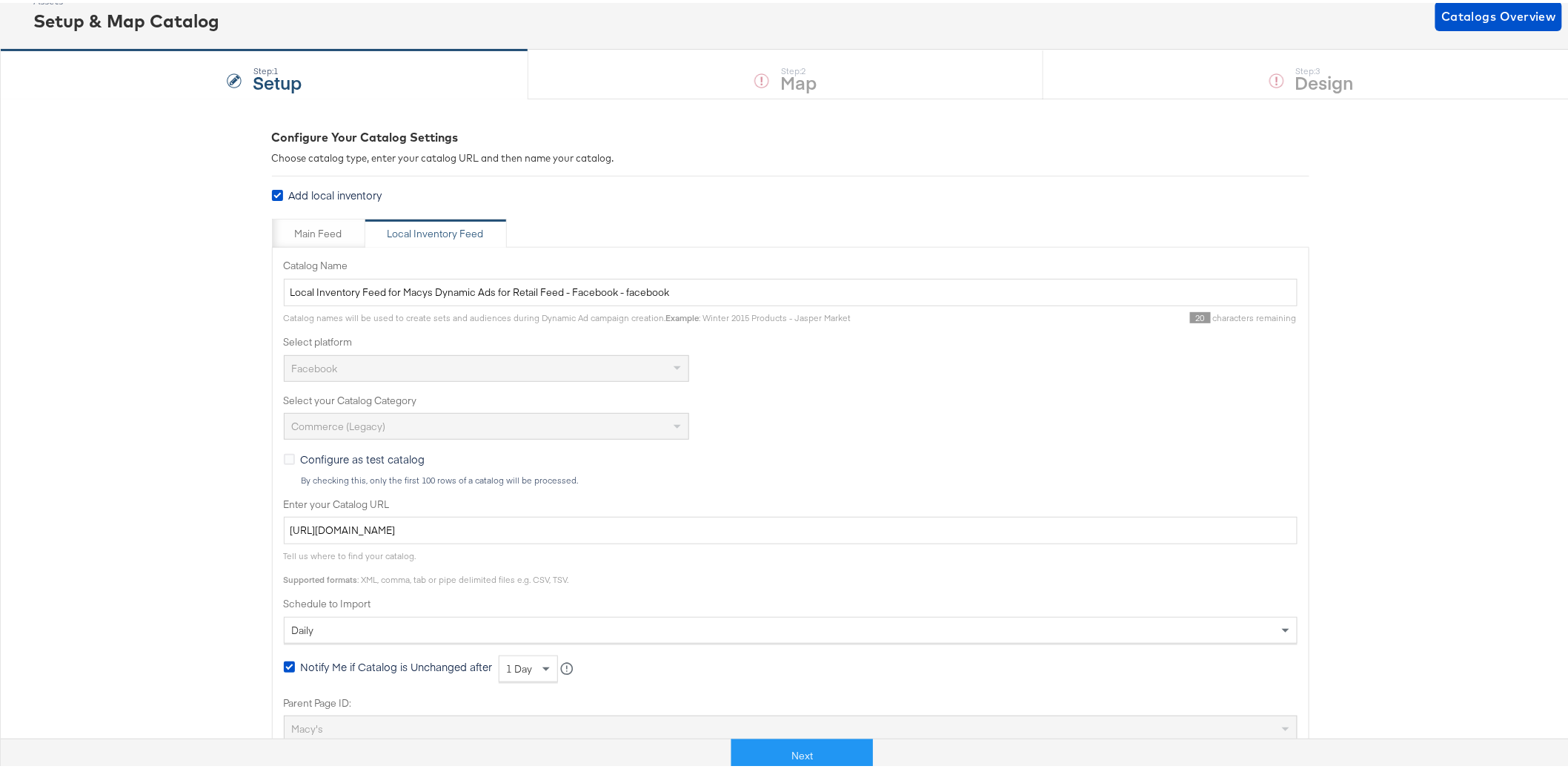
click at [191, 429] on div "Configure Your Catalog Settings Choose catalog type, enter your catalog URL and…" at bounding box center [790, 619] width 1581 height 1047
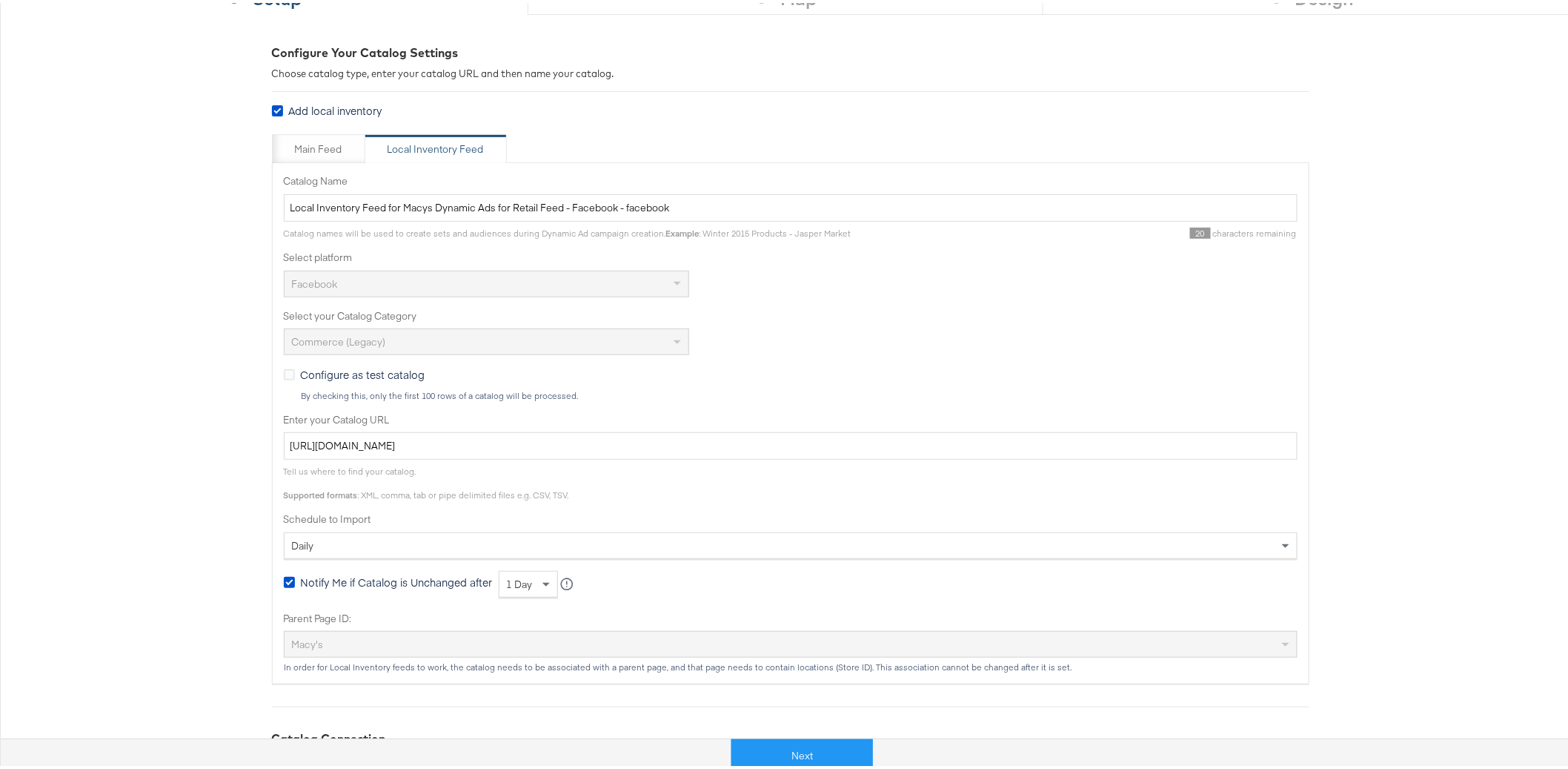
scroll to position [195, 0]
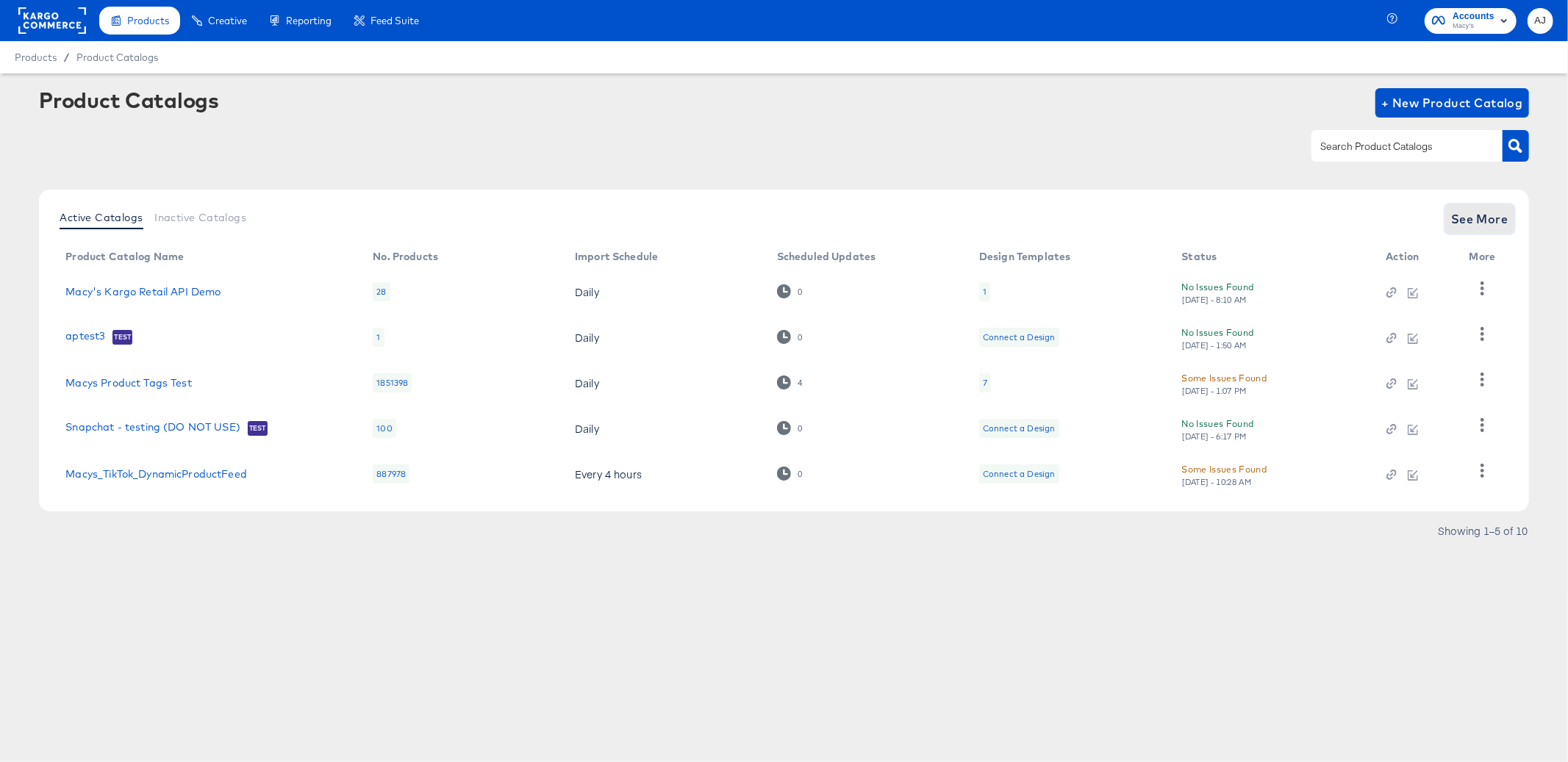
click at [1469, 232] on button "See More" at bounding box center [1479, 218] width 69 height 29
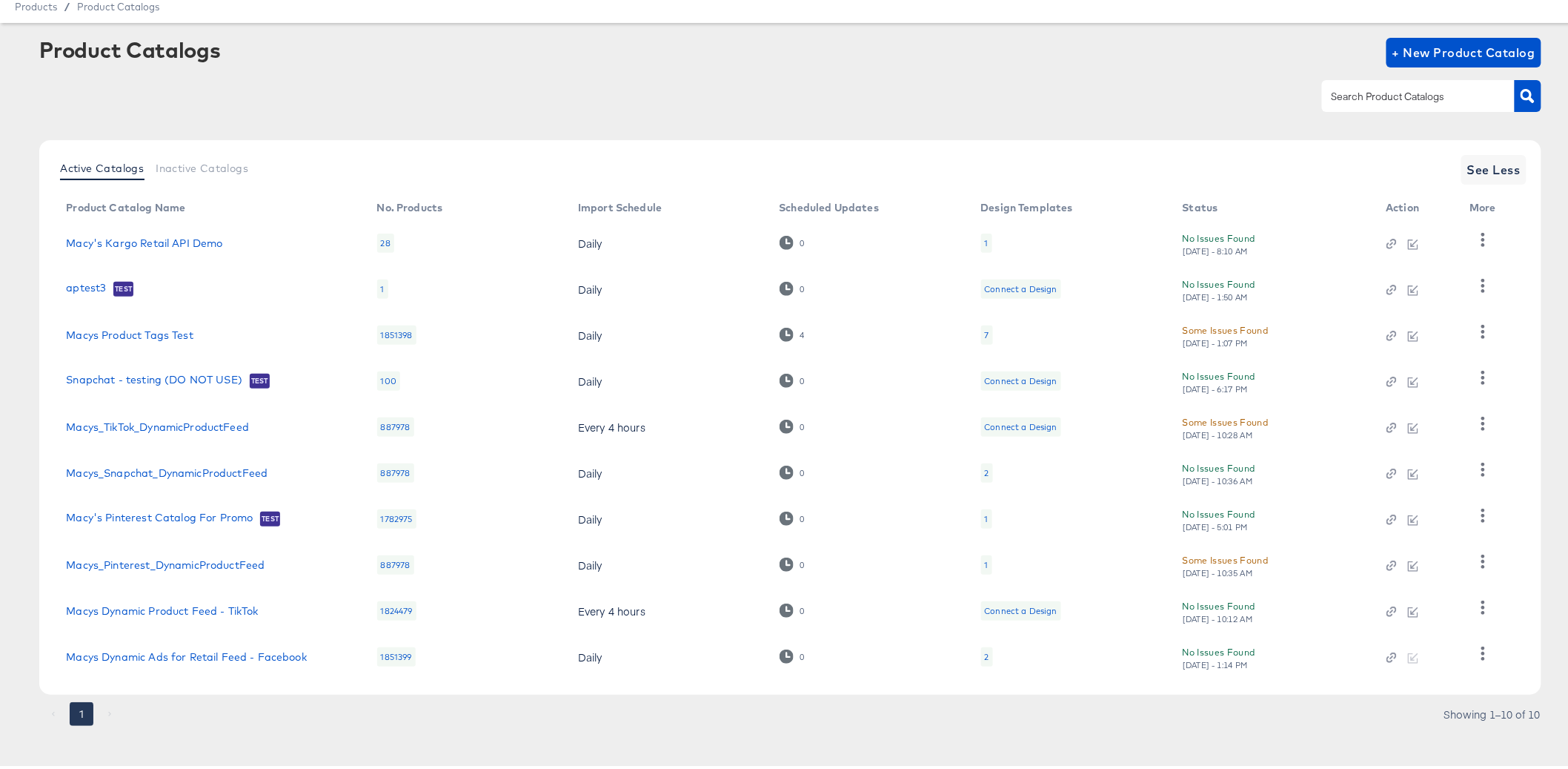
scroll to position [59, 0]
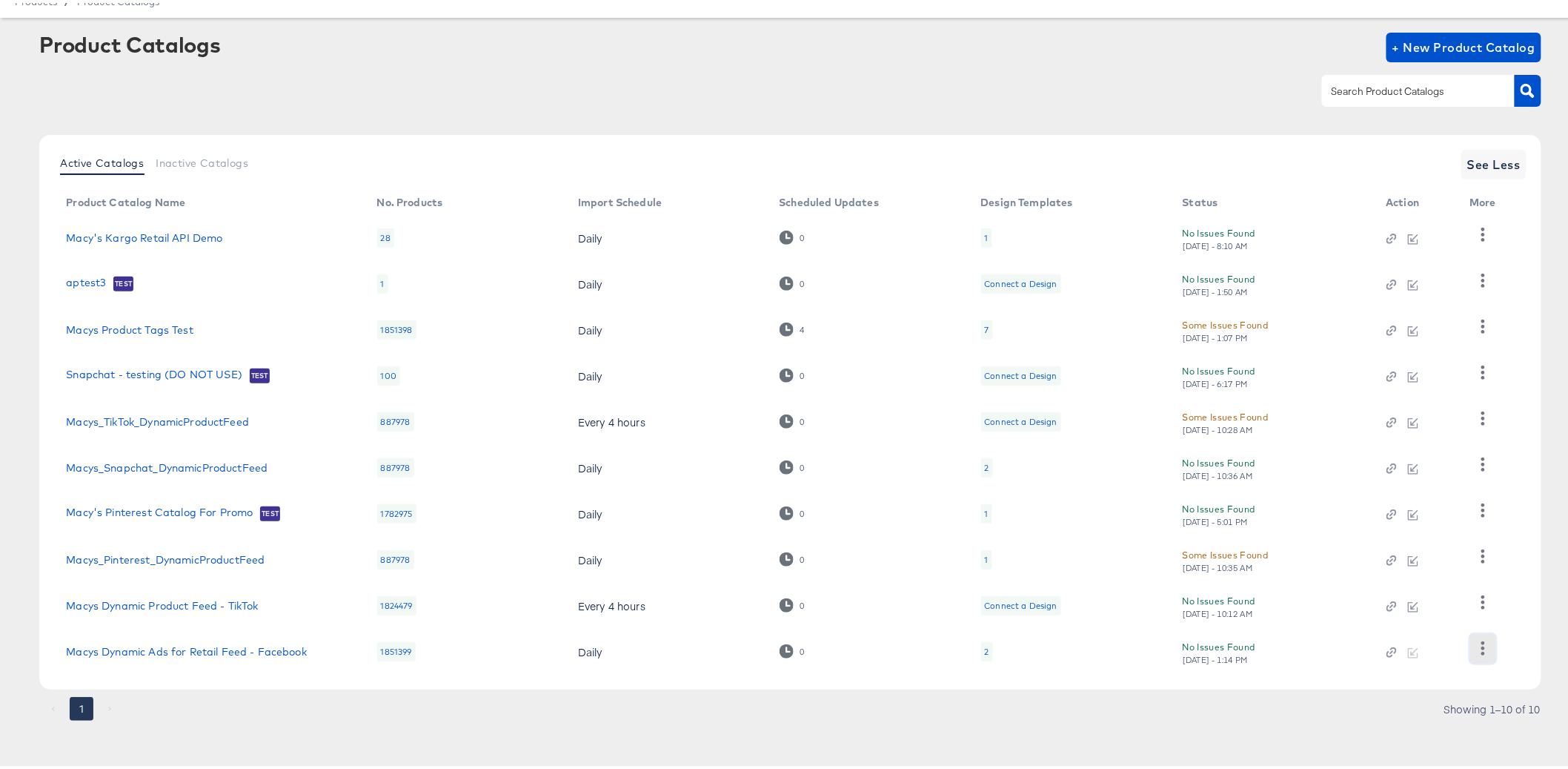
click at [1474, 647] on button "button" at bounding box center [1483, 645] width 26 height 29
click at [1416, 522] on div "HUD Checks (Internal)" at bounding box center [1422, 524] width 148 height 24
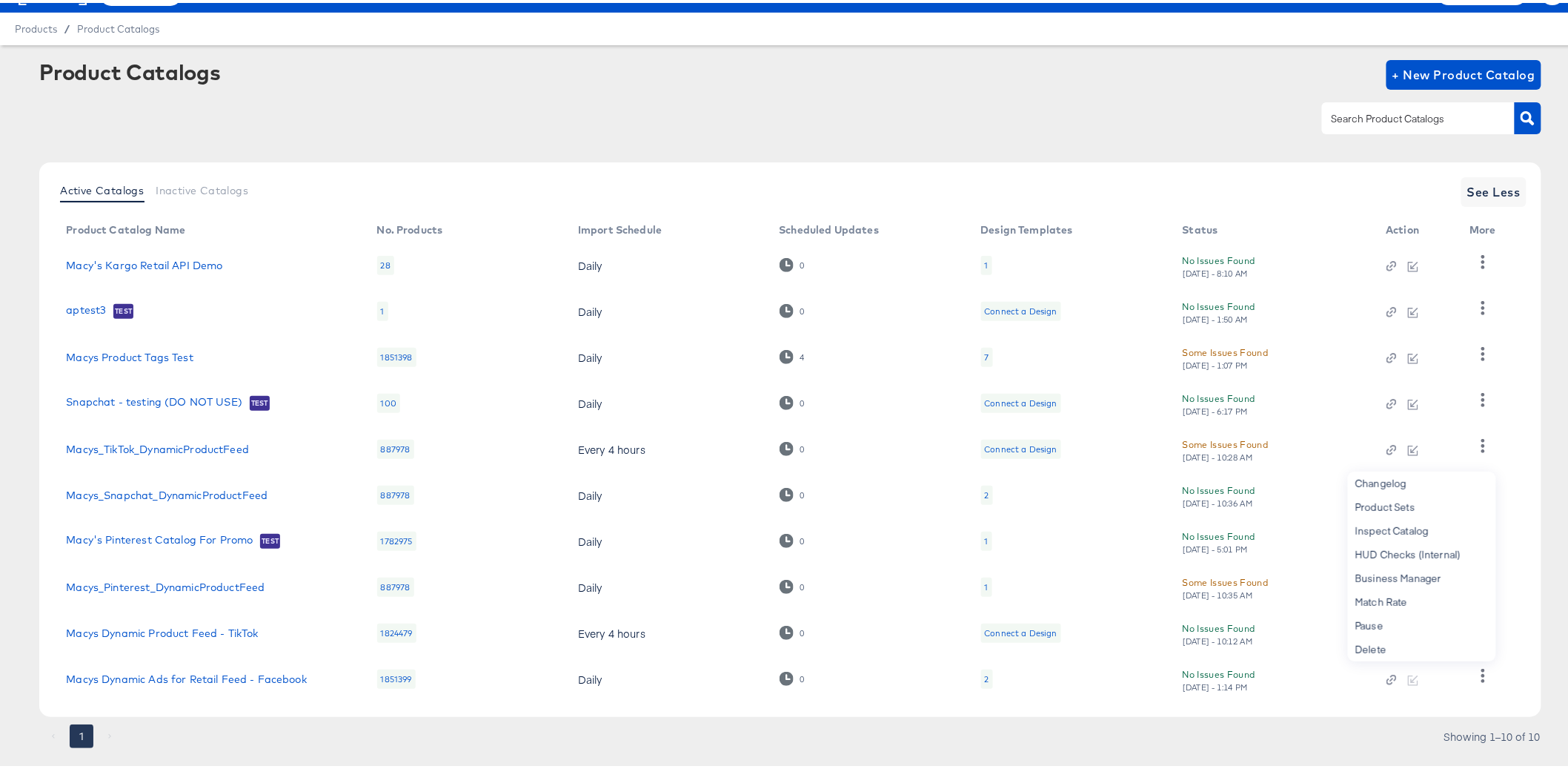
scroll to position [0, 0]
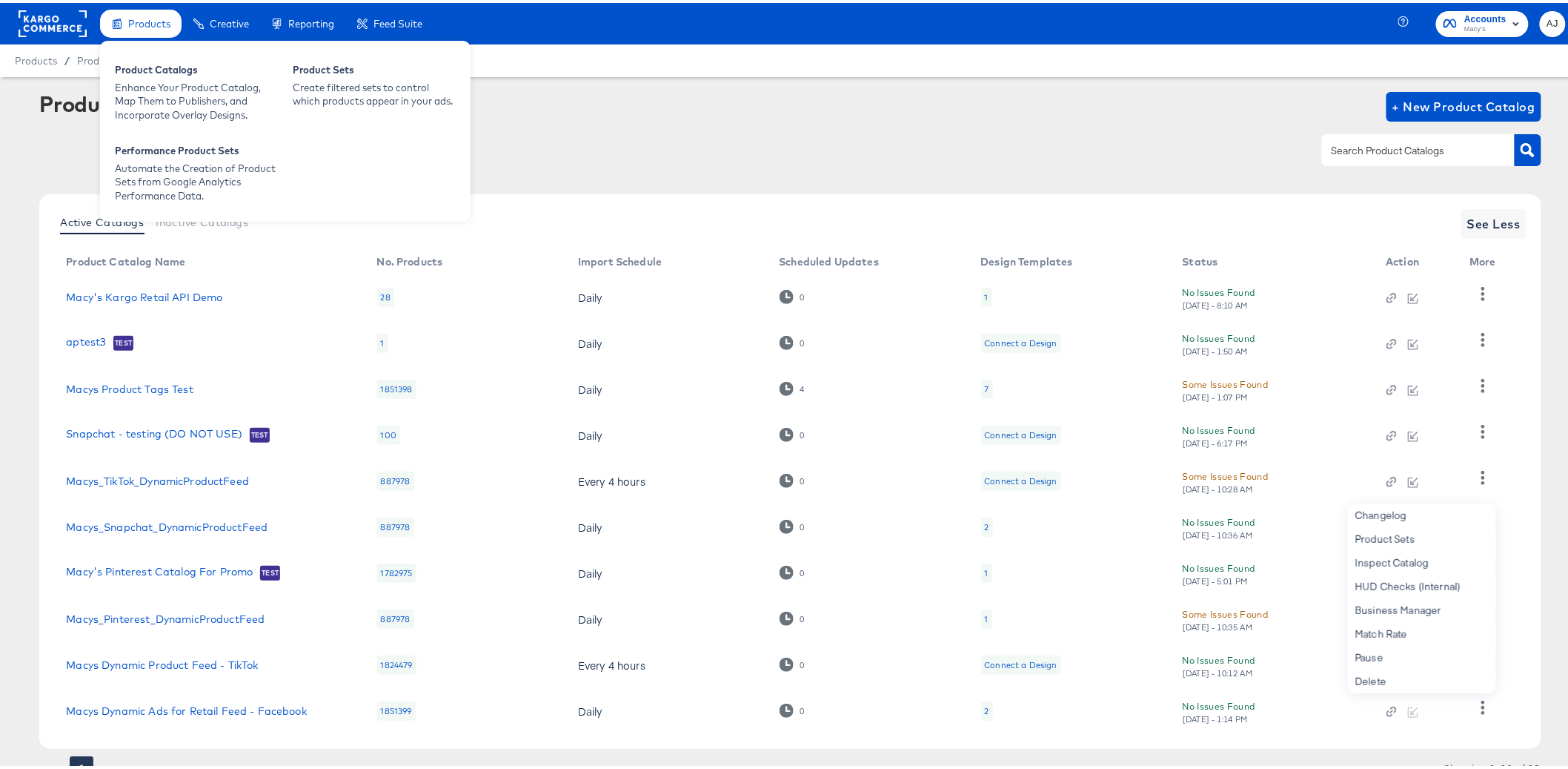
click at [136, 27] on div "Products" at bounding box center [149, 21] width 42 height 14
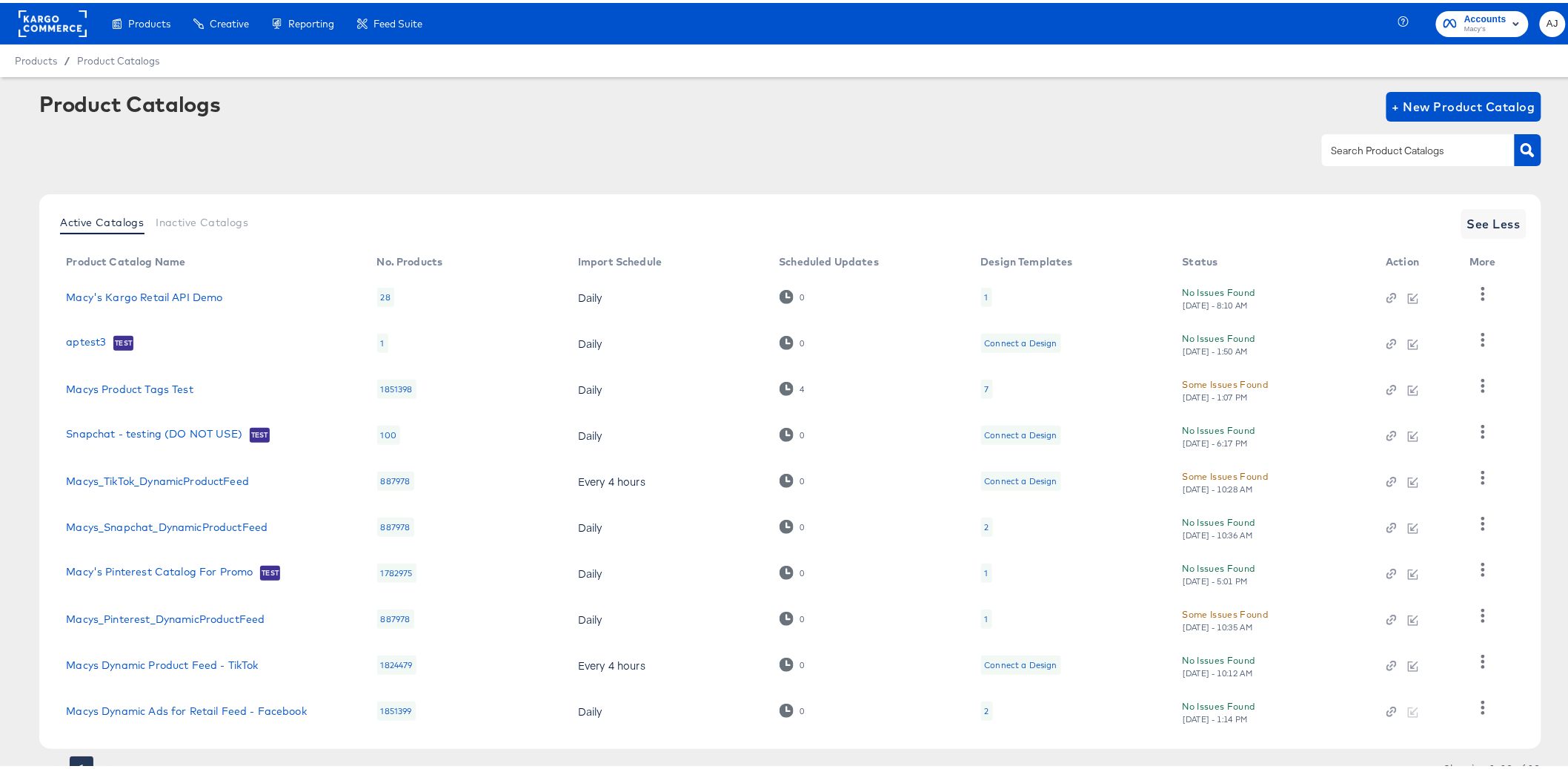
click at [58, 23] on rect at bounding box center [53, 21] width 68 height 27
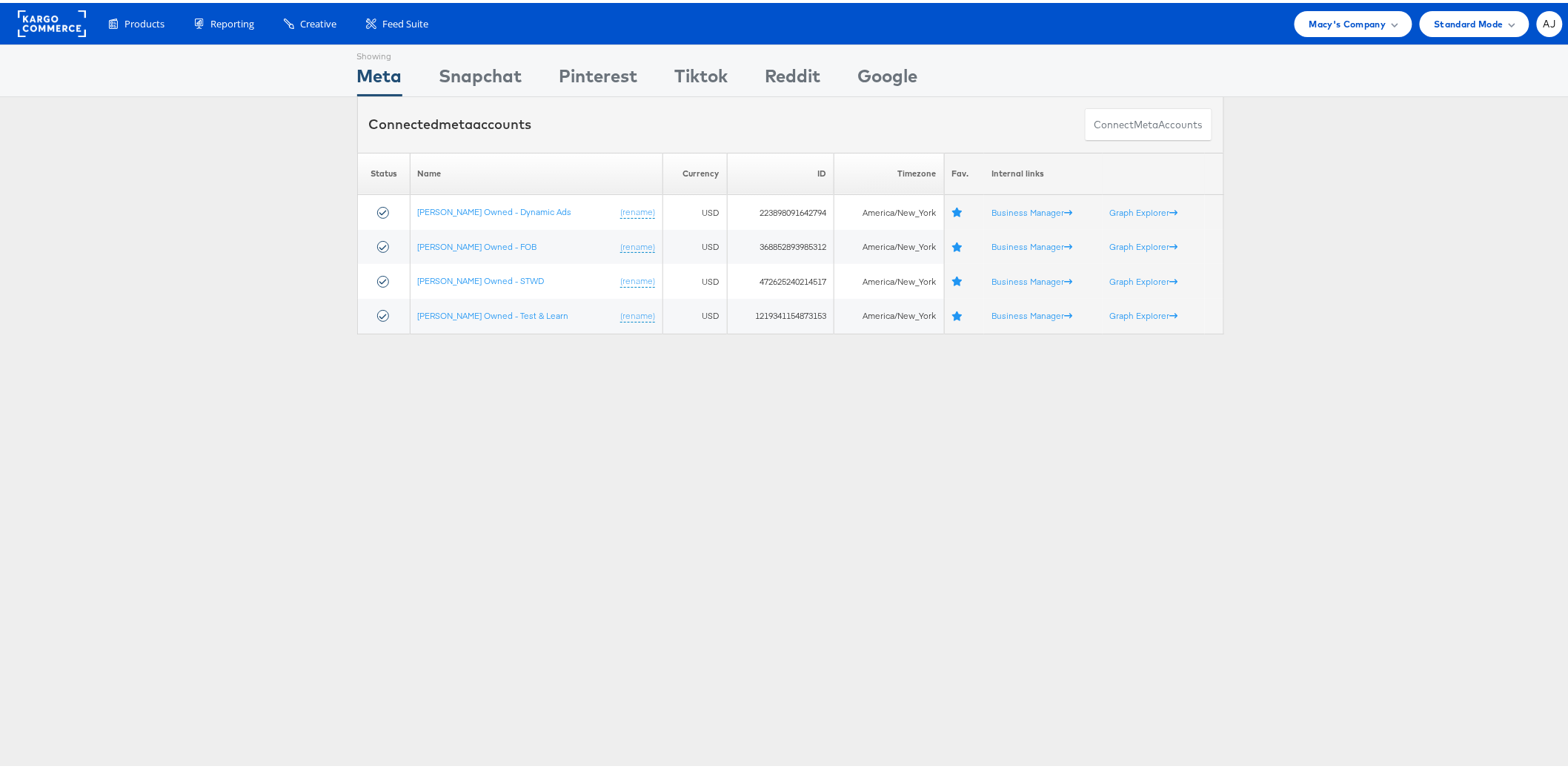
click at [551, 503] on div "Showing Meta Showing [GEOGRAPHIC_DATA] Showing Pinterest Showing Tiktok Showing…" at bounding box center [790, 412] width 1581 height 741
click at [1323, 19] on span "Macy's Company" at bounding box center [1348, 21] width 77 height 16
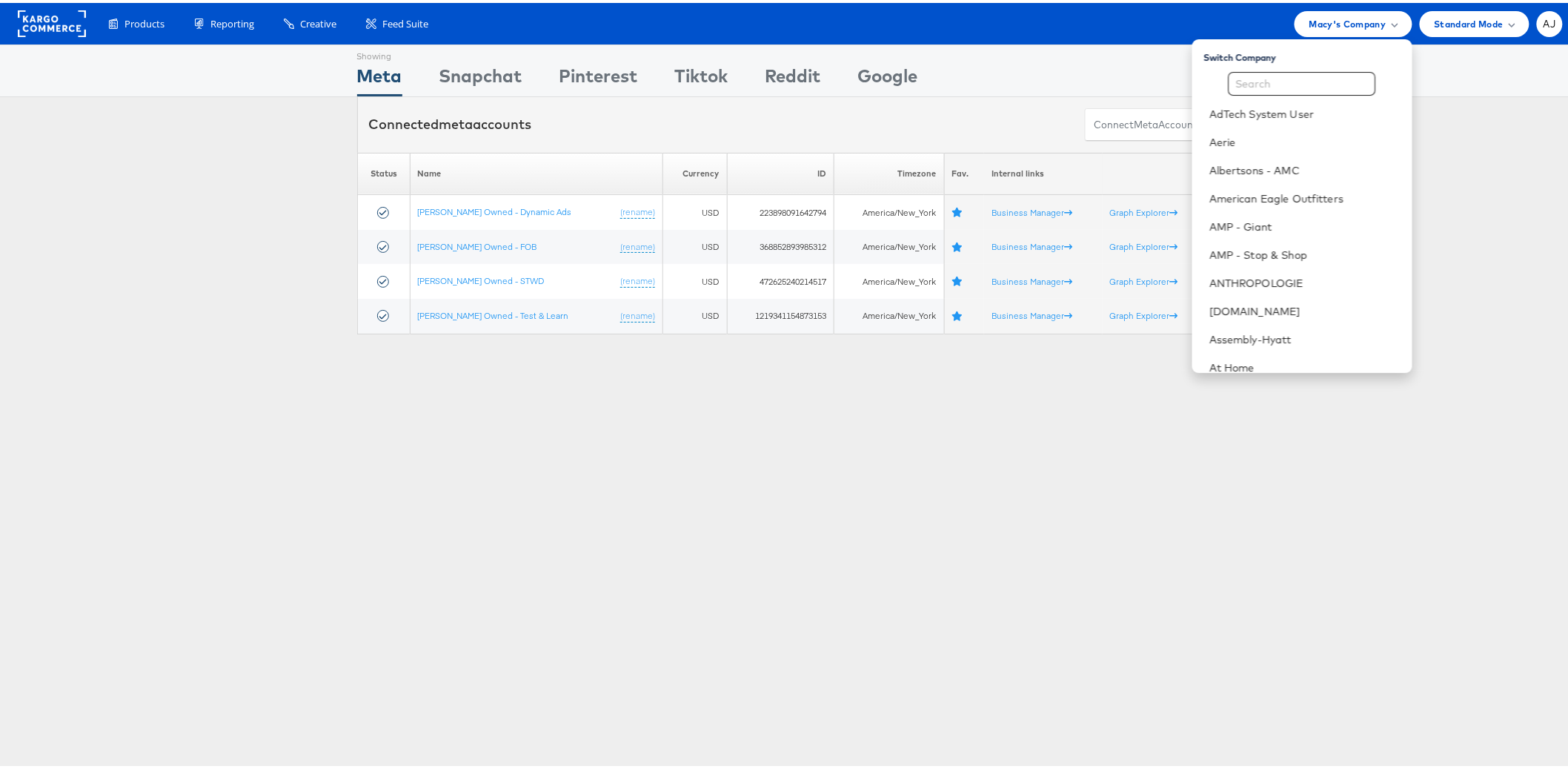
click at [1488, 158] on div "Please Wait Loading Accounts .... Status Name Currency ID Timezone Fav. Interna…" at bounding box center [790, 240] width 1581 height 182
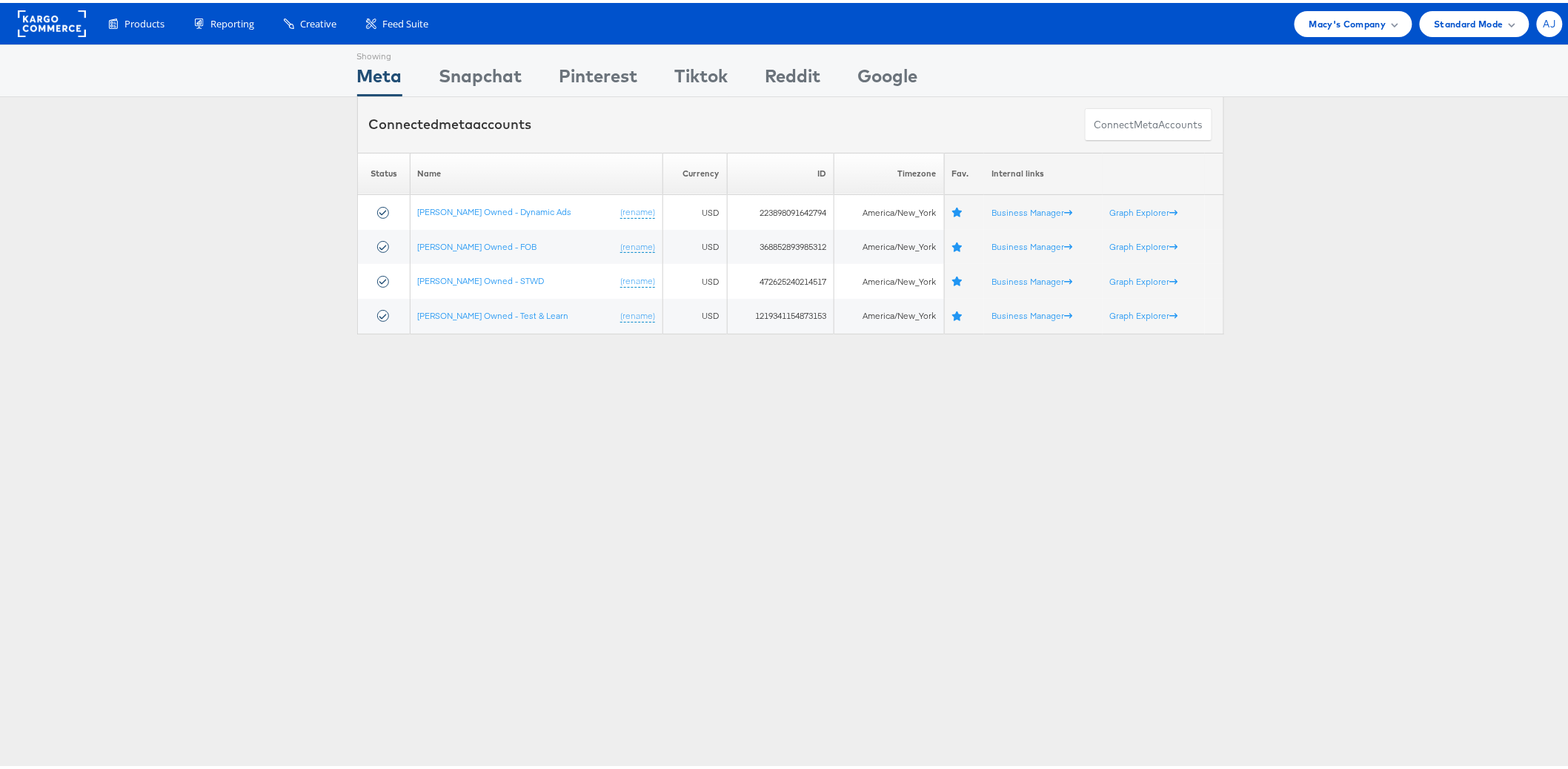
click at [1544, 23] on span "AJ" at bounding box center [1550, 21] width 13 height 10
click at [1479, 173] on link "Internal Dashboard" at bounding box center [1488, 170] width 127 height 15
click at [1317, 330] on div "Please Wait Loading Accounts .... Status Name Currency ID Timezone Fav. Interna…" at bounding box center [790, 240] width 1581 height 182
click at [1335, 25] on span "Macy's Company" at bounding box center [1348, 21] width 77 height 16
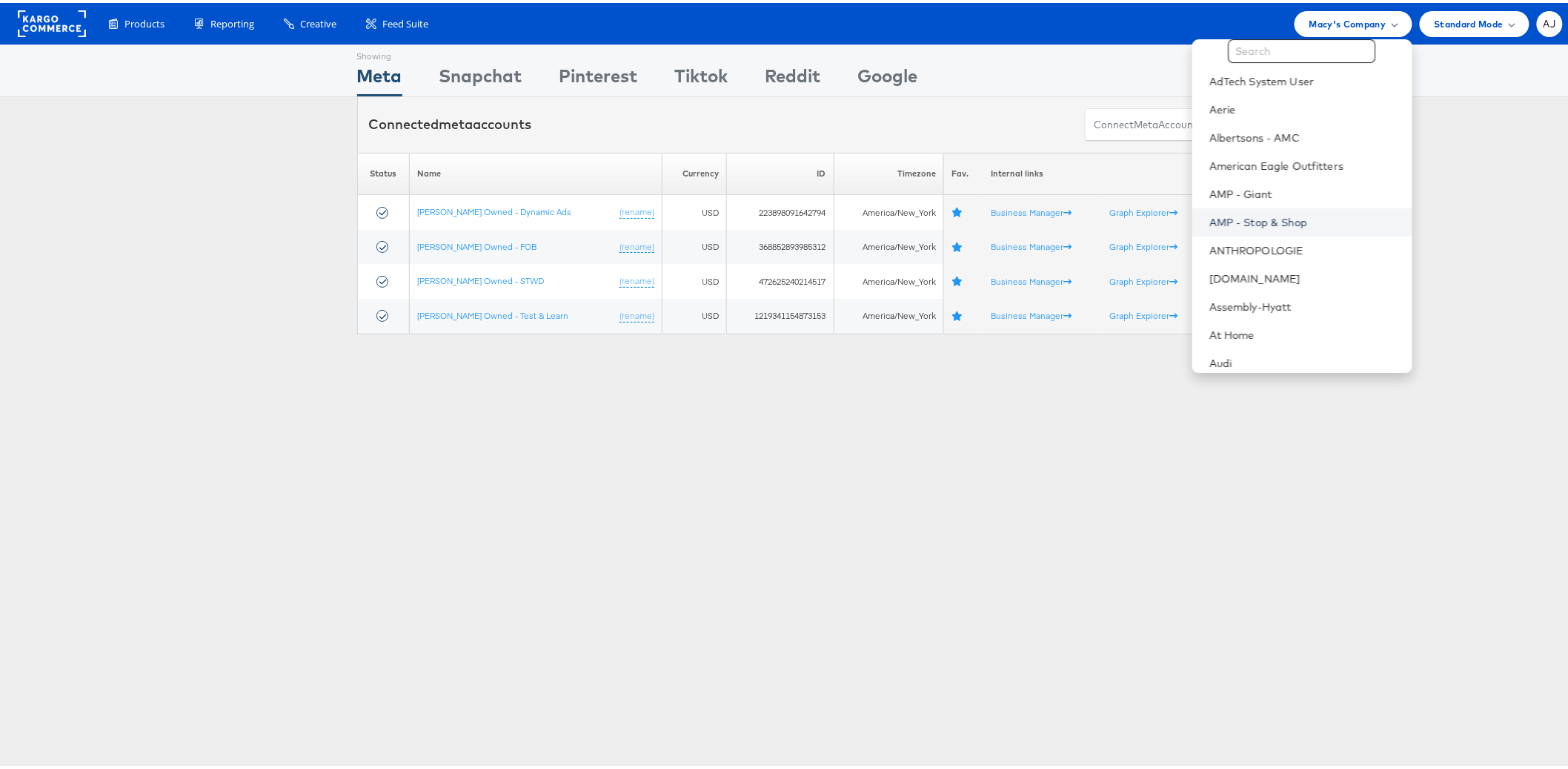
scroll to position [240, 0]
click at [1453, 218] on div "Please Wait Loading Accounts .... Status Name Currency ID Timezone Fav. Interna…" at bounding box center [790, 240] width 1581 height 182
